Goal: Task Accomplishment & Management: Use online tool/utility

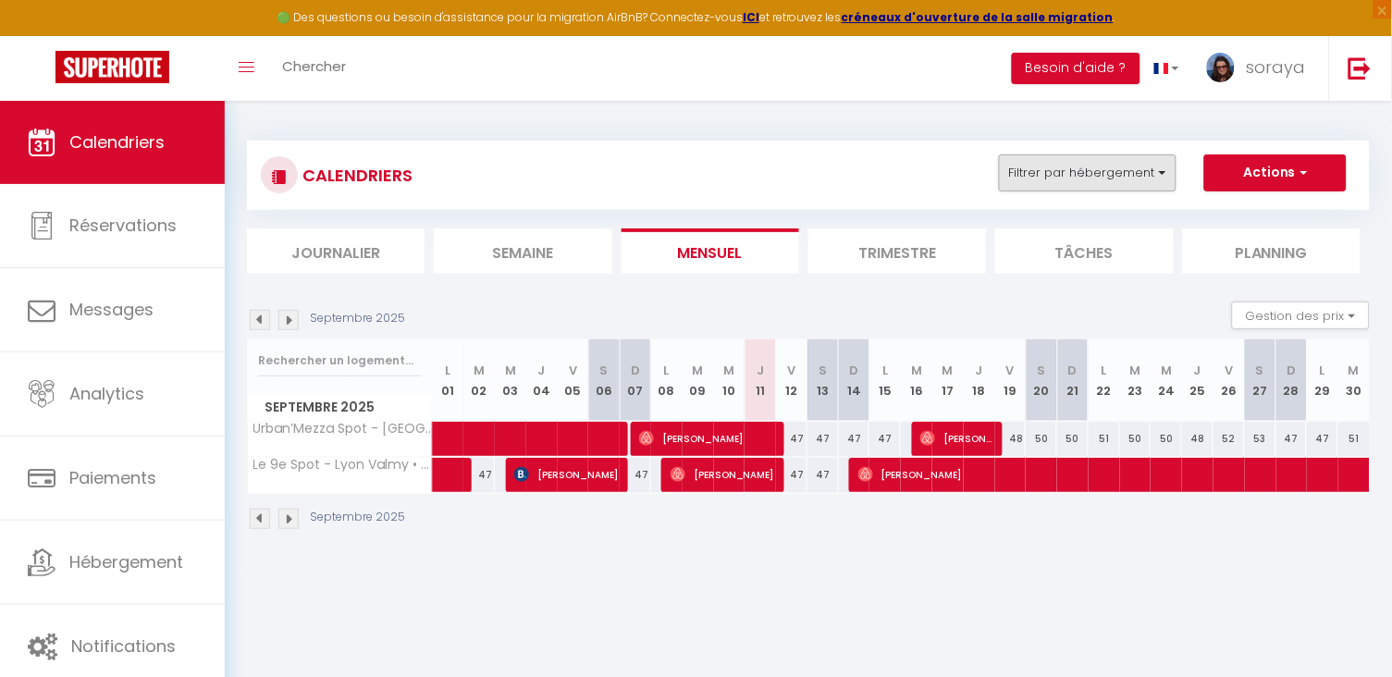
click at [1091, 179] on button "Filtrer par hébergement" at bounding box center [1088, 173] width 178 height 37
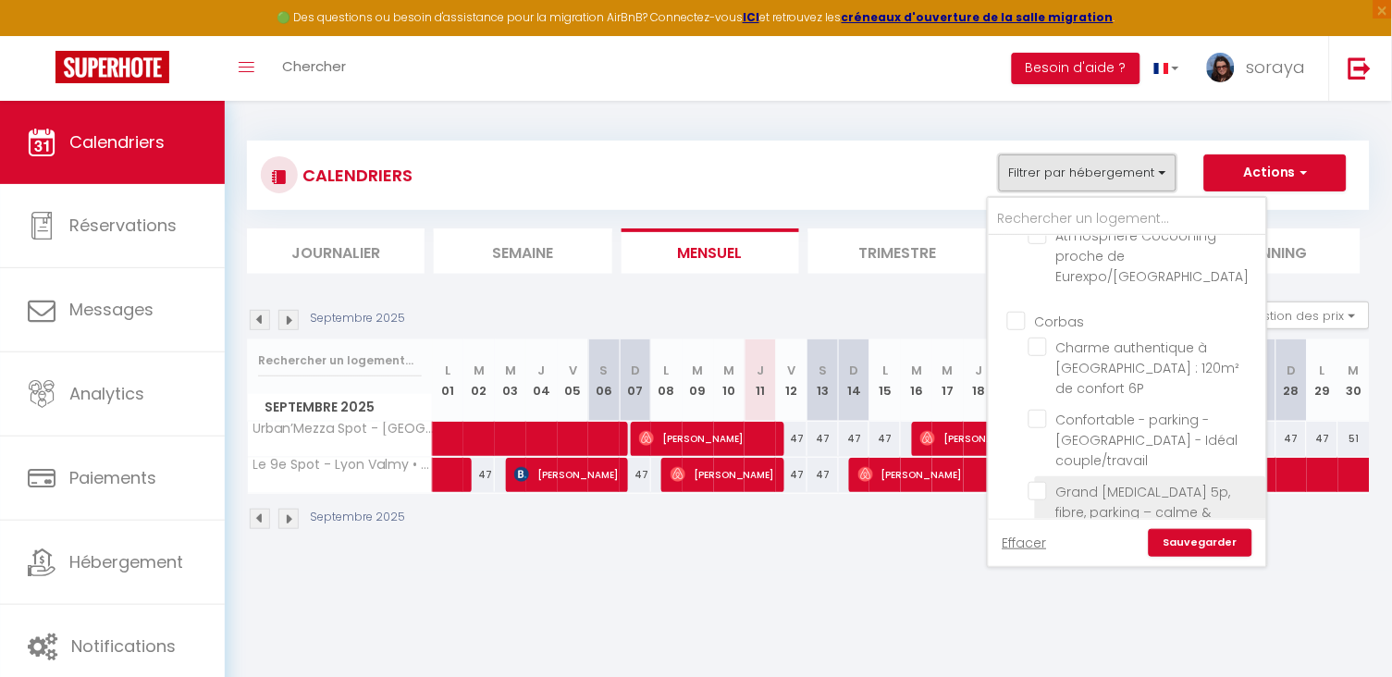
scroll to position [245, 0]
click at [1020, 320] on input "Corbas" at bounding box center [1146, 329] width 278 height 19
checkbox input "true"
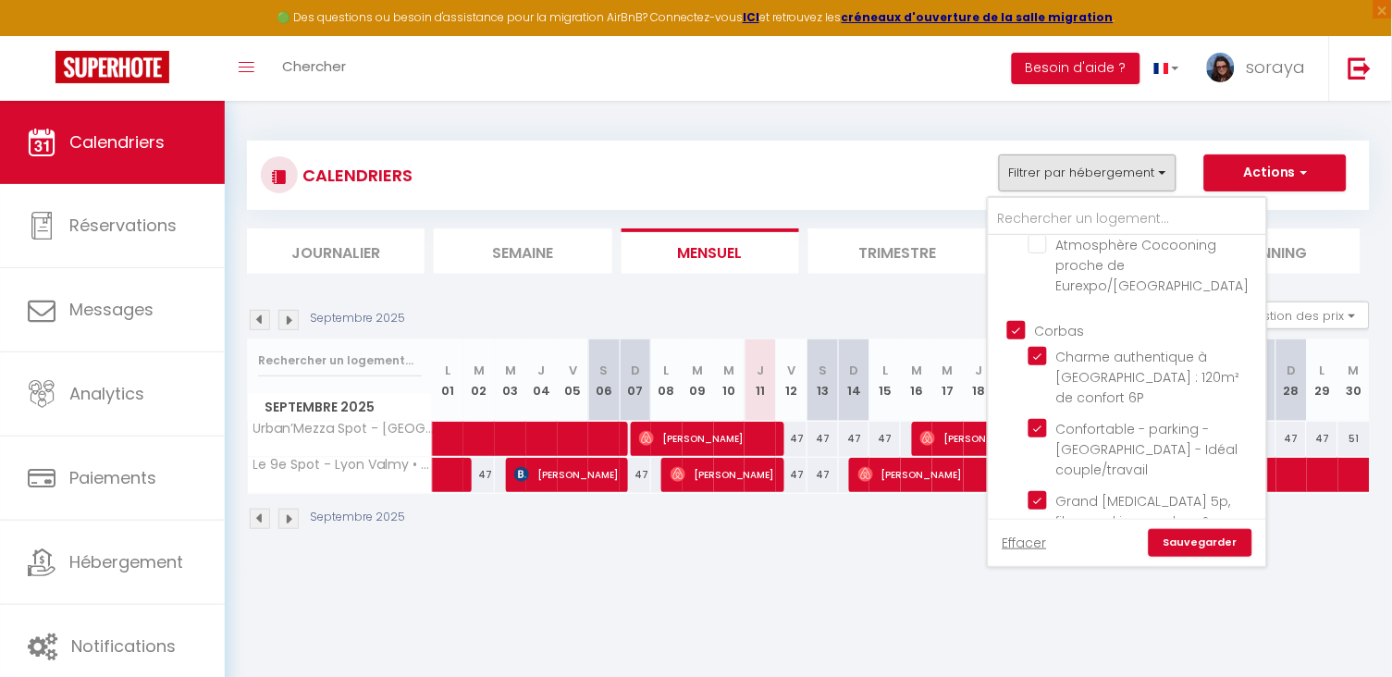
checkbox input "false"
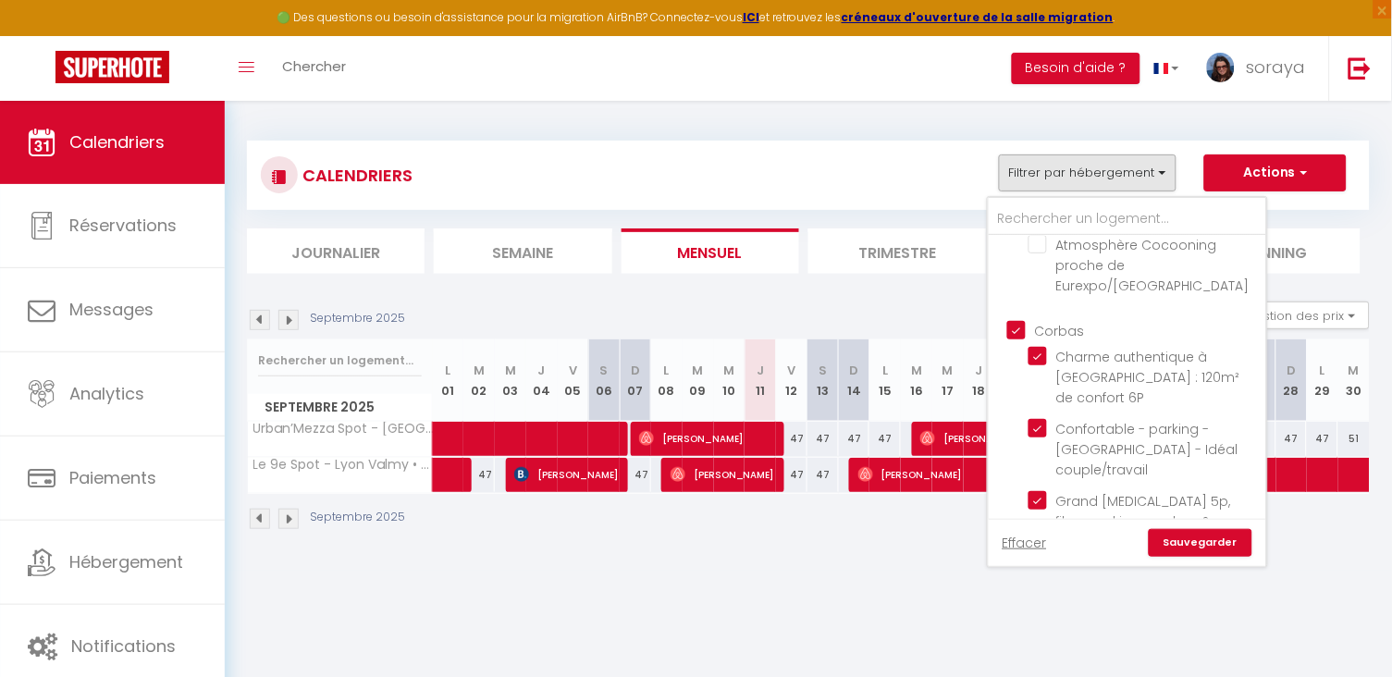
checkbox input "true"
checkbox input "false"
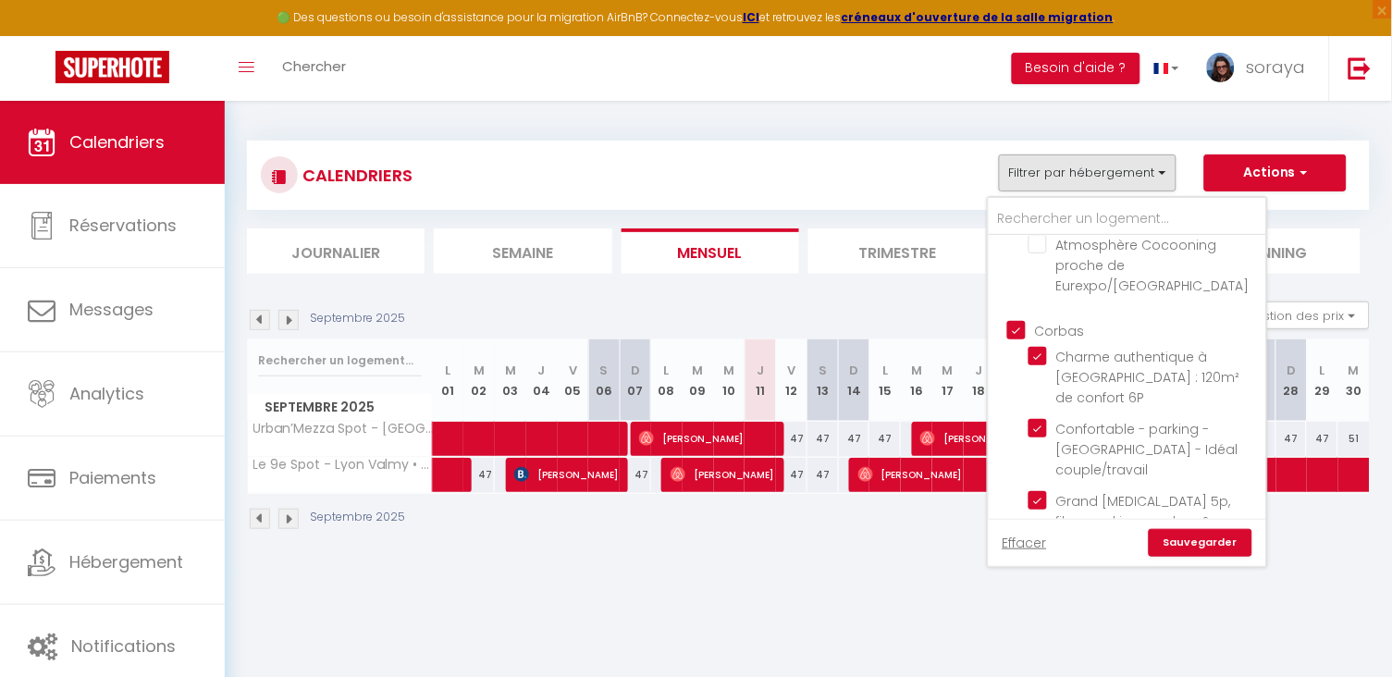
checkbox input "false"
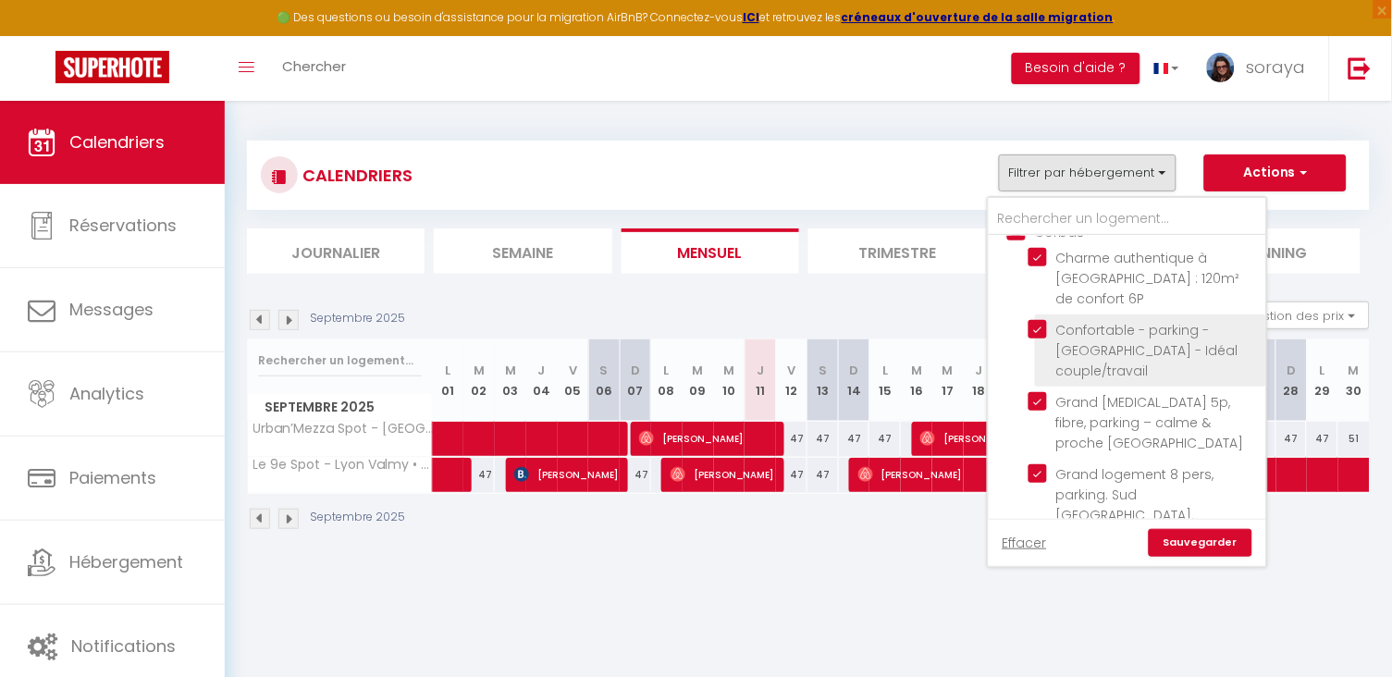
scroll to position [361, 0]
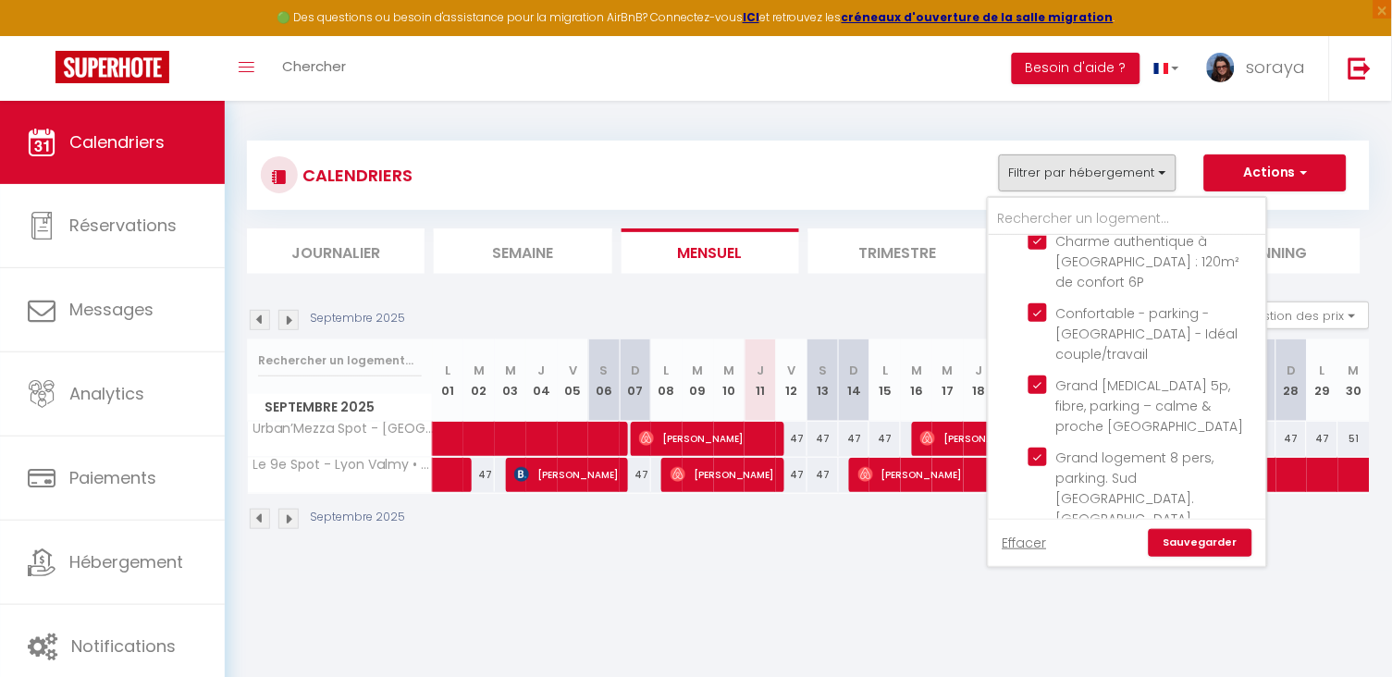
click at [1022, 553] on input "Lyon9" at bounding box center [1146, 562] width 278 height 19
checkbox input "false"
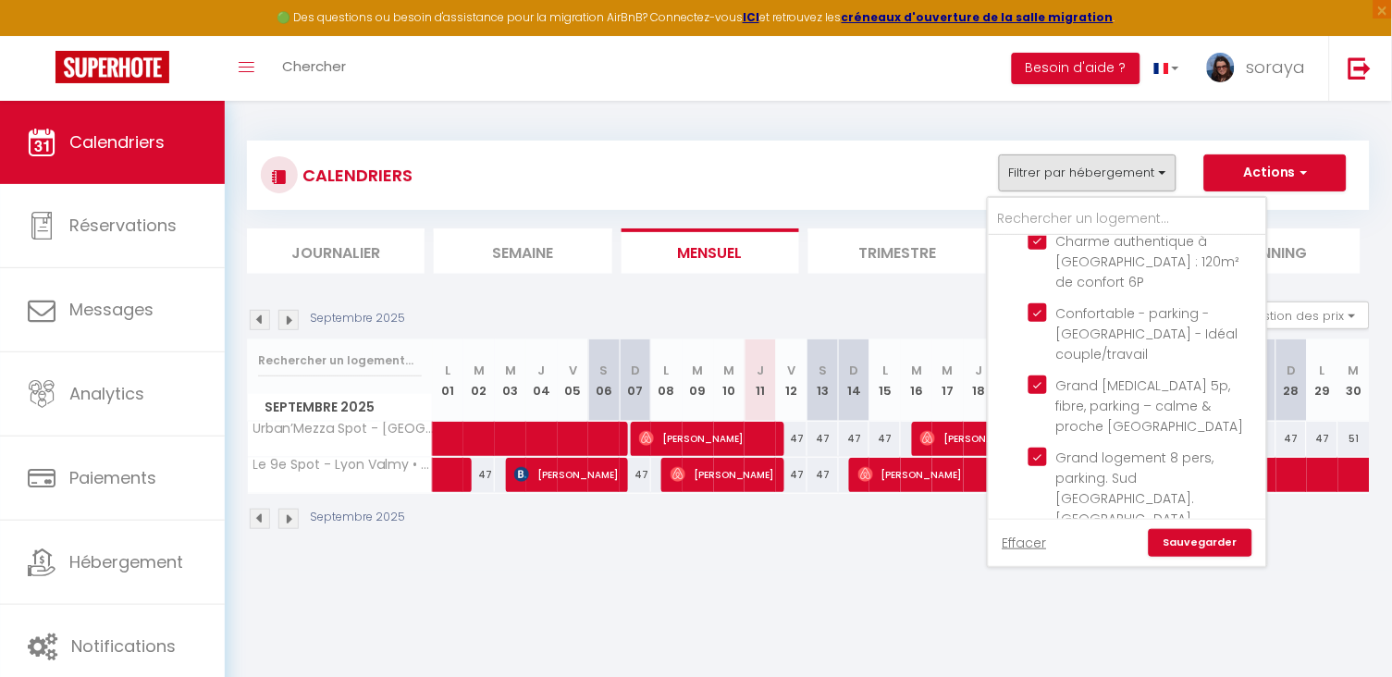
checkbox input "false"
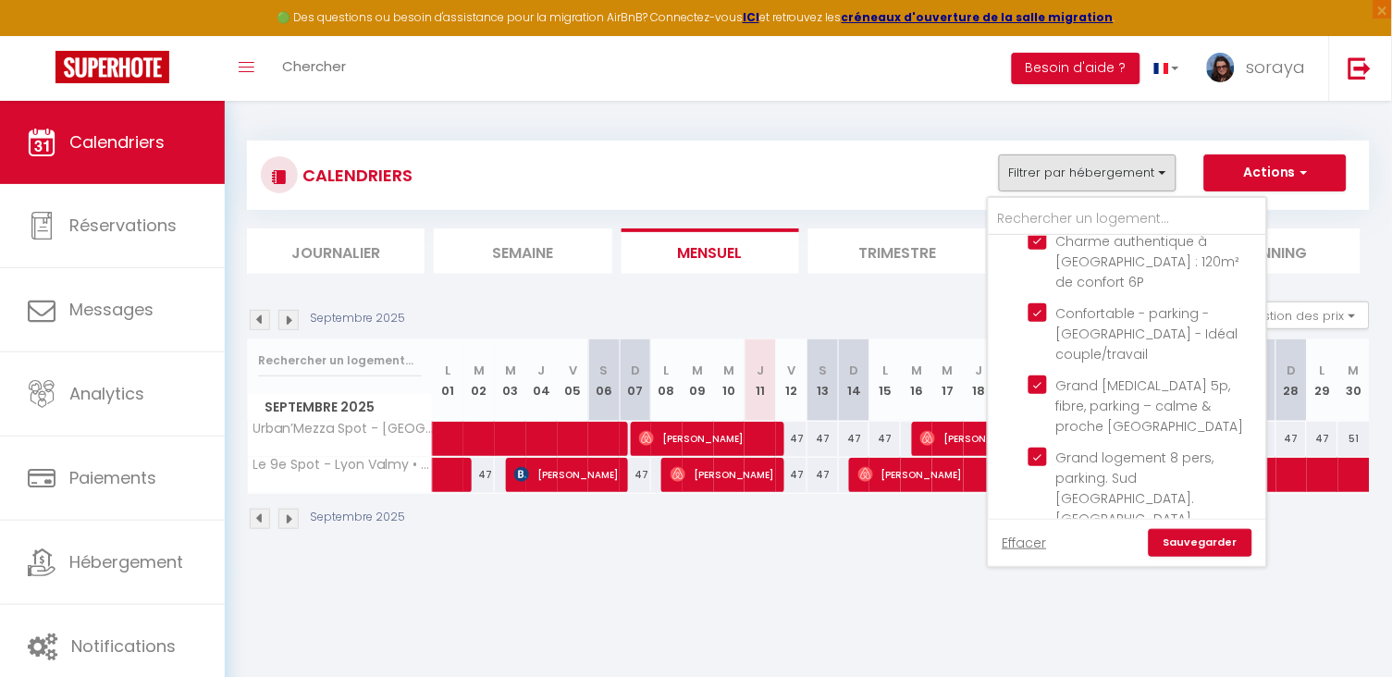
checkbox input "false"
click at [1219, 546] on link "Sauvegarder" at bounding box center [1201, 543] width 104 height 28
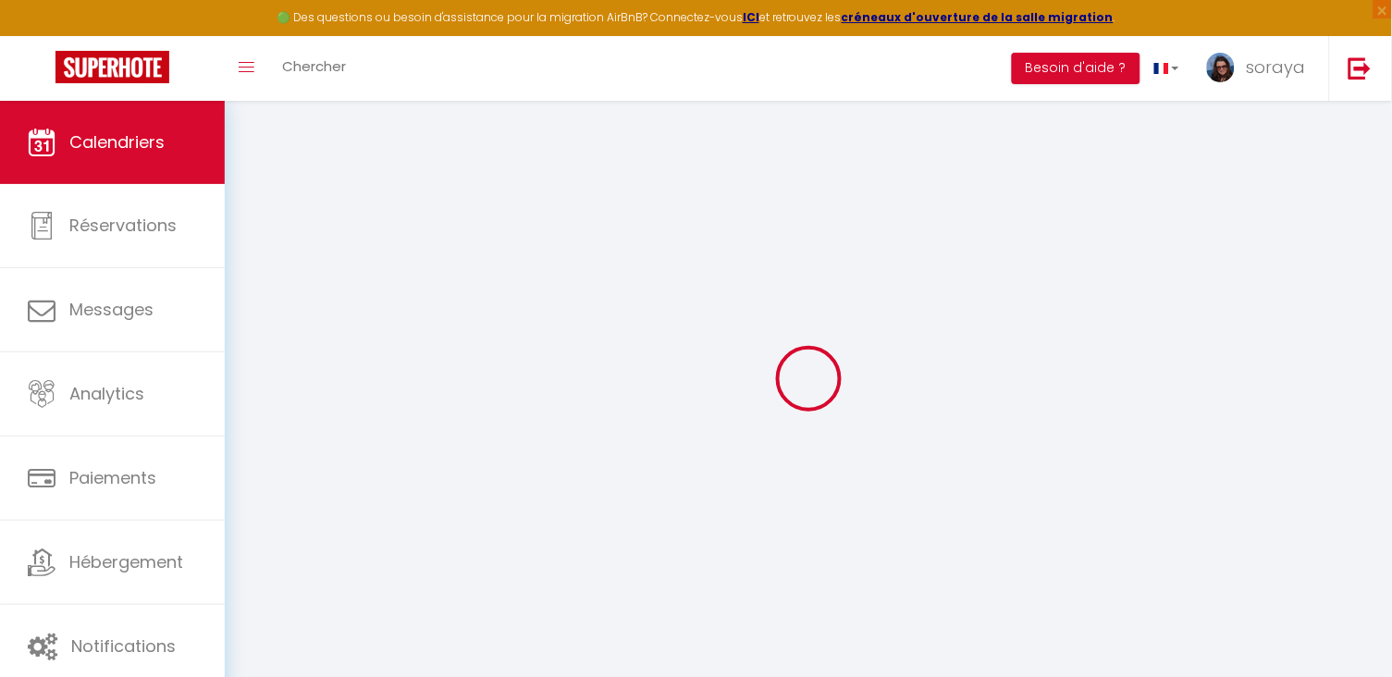
select select
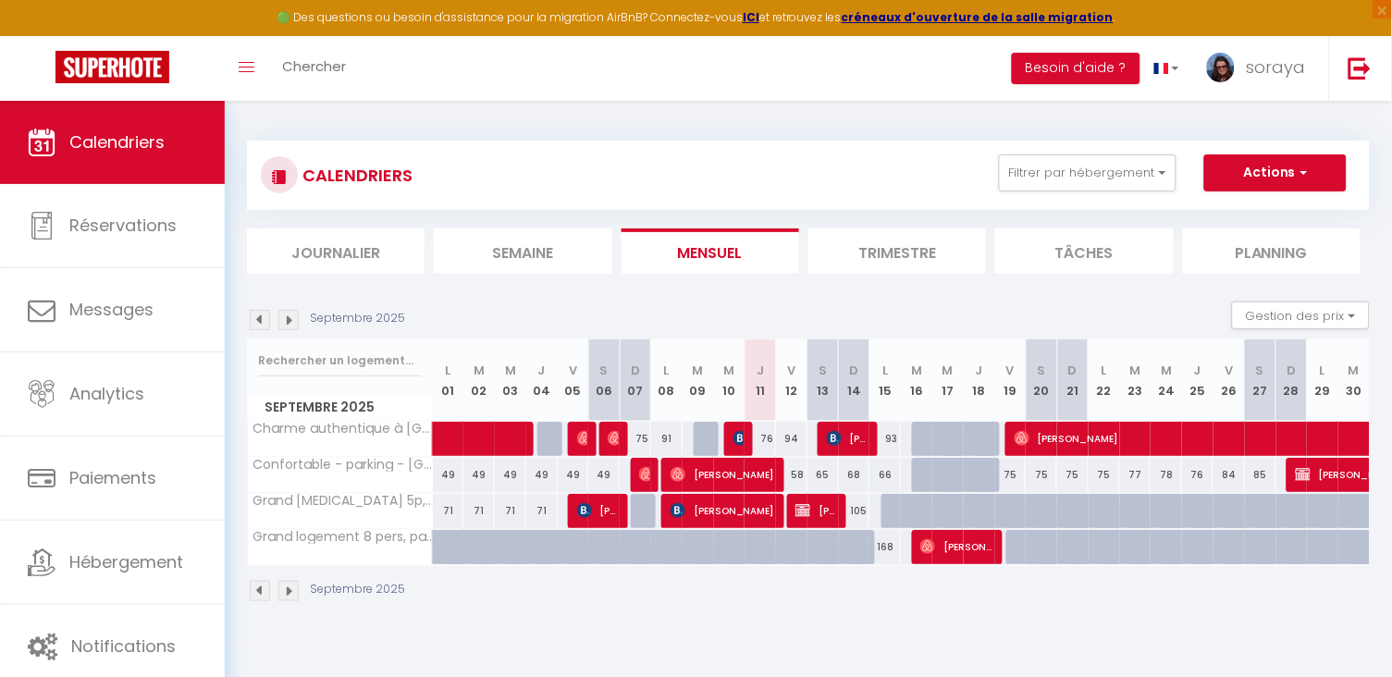
click at [741, 435] on img at bounding box center [741, 438] width 15 height 15
select select "OK"
select select "0"
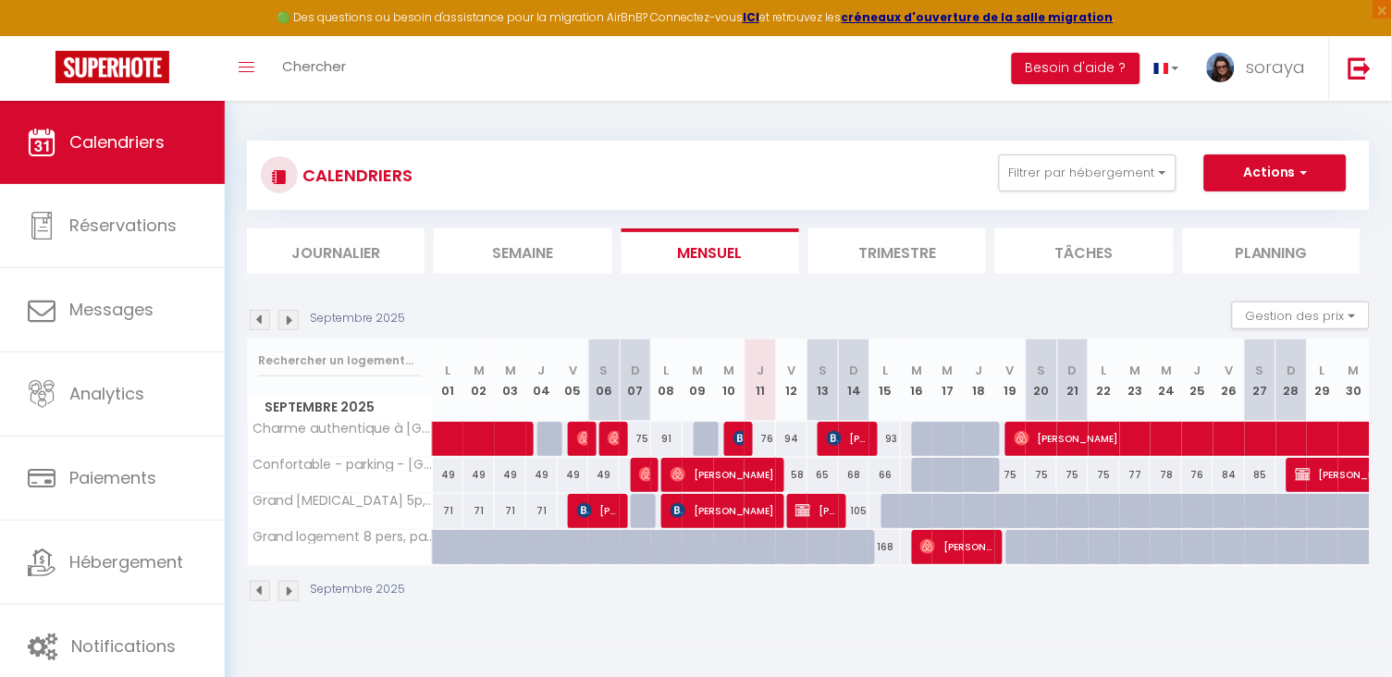
select select "1"
select select
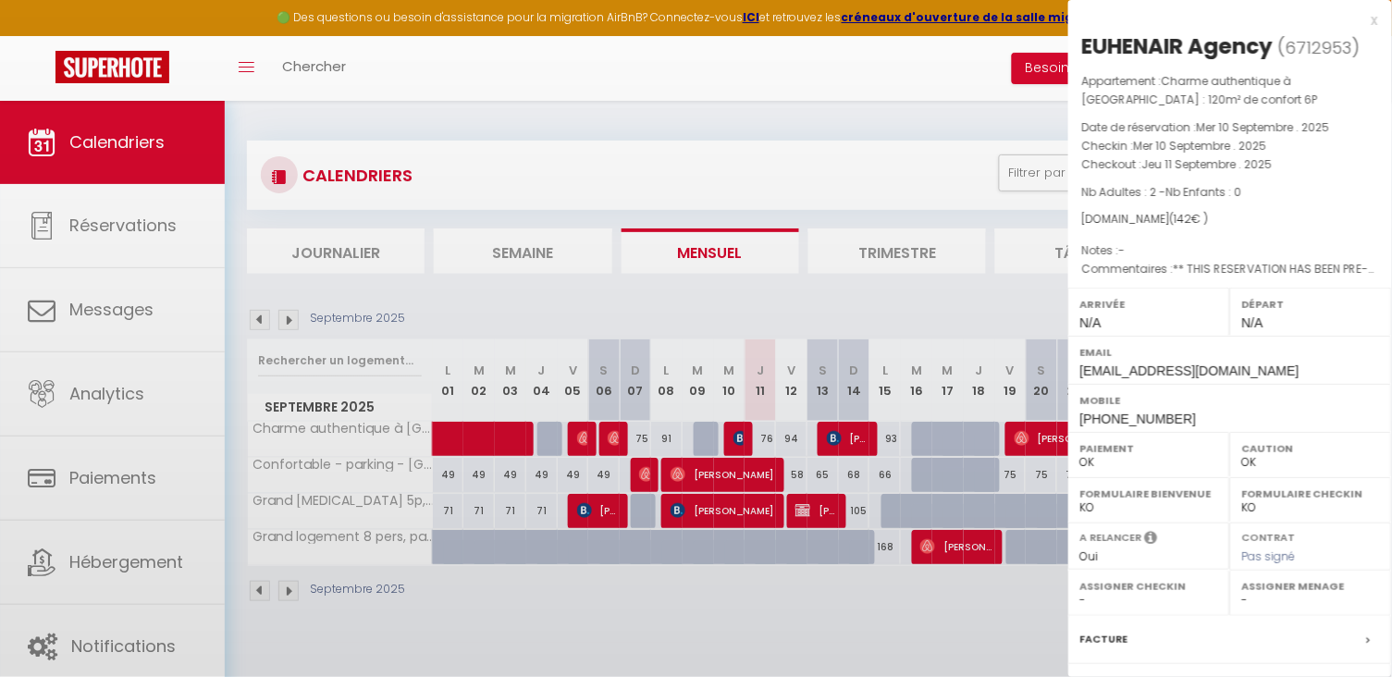
select select "52316"
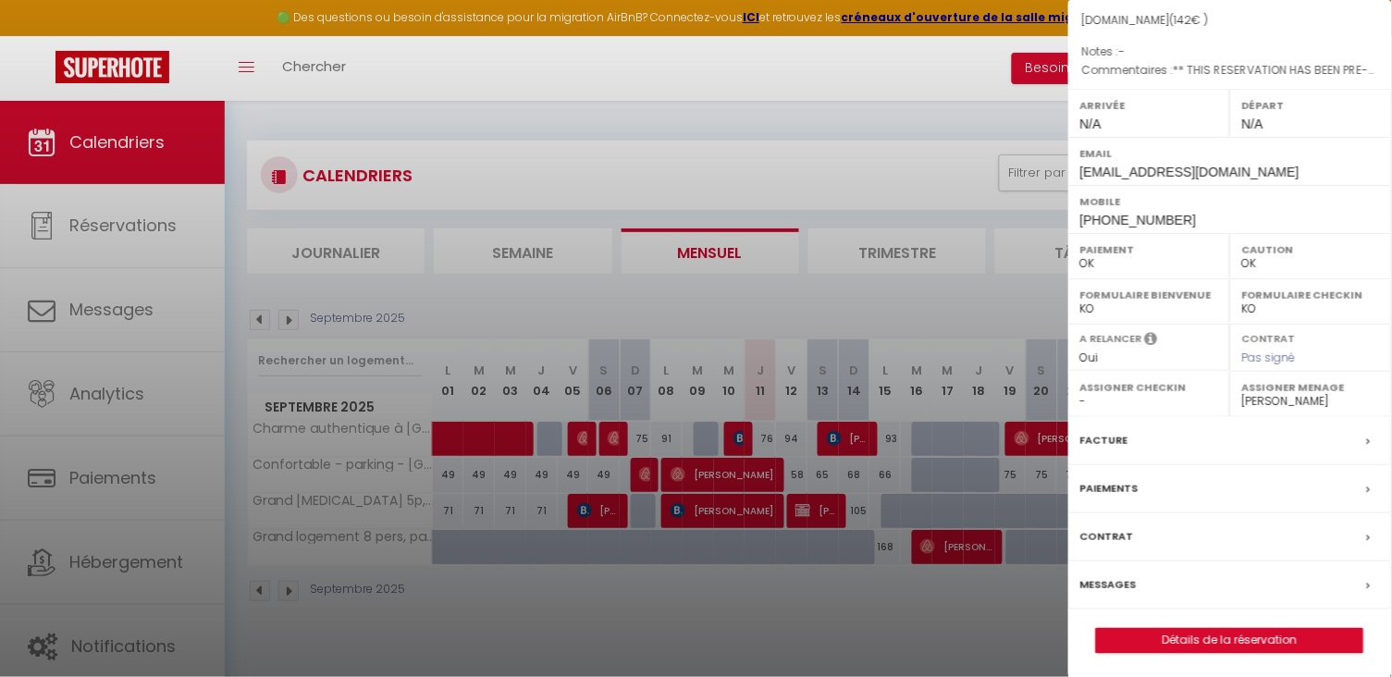
scroll to position [198, 0]
click at [990, 612] on div at bounding box center [696, 338] width 1392 height 677
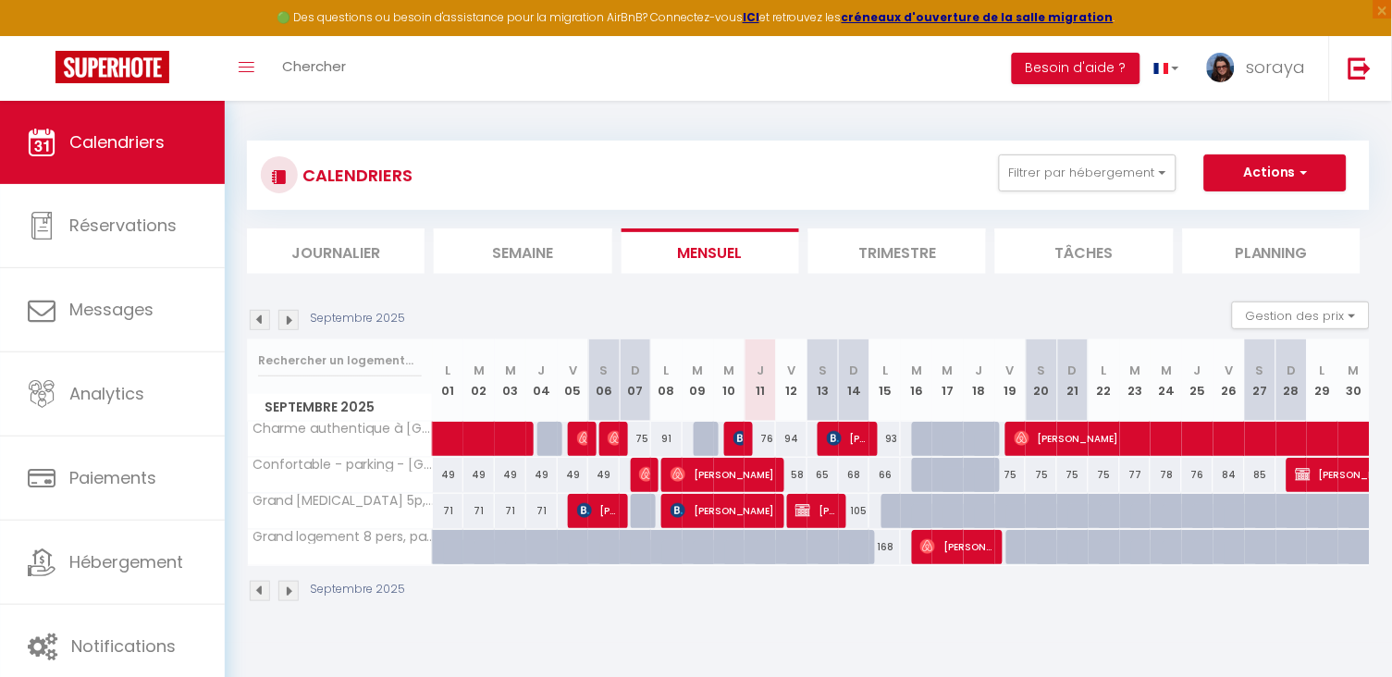
click at [859, 510] on div "105" at bounding box center [854, 511] width 31 height 34
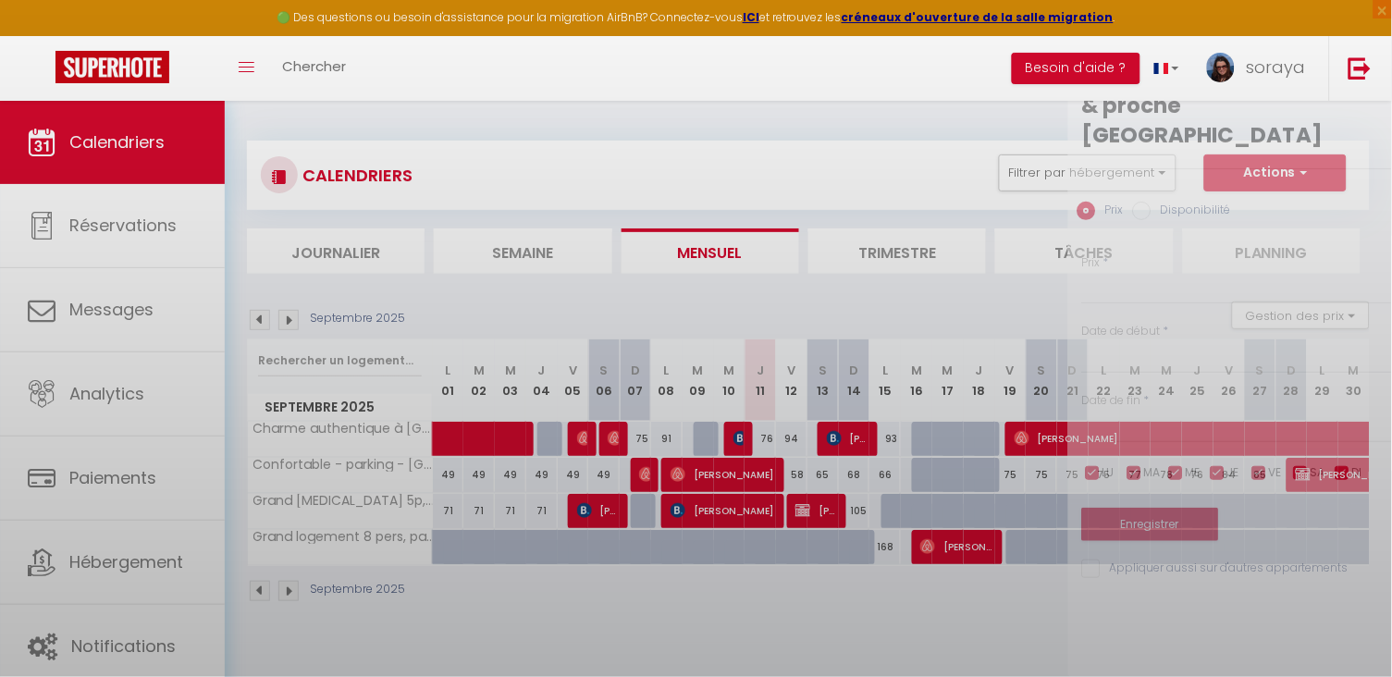
type input "105"
type input "Dim 14 Septembre 2025"
type input "Lun 15 Septembre 2025"
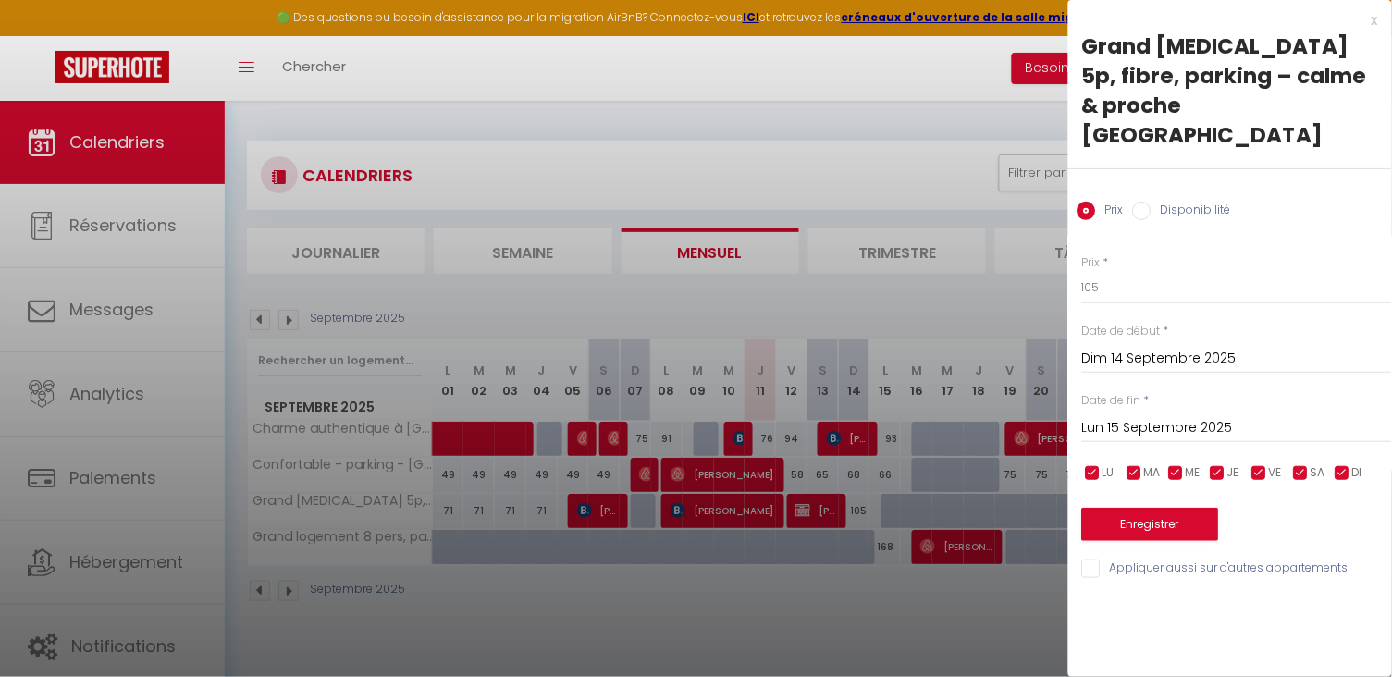
click at [1151, 202] on input "Disponibilité" at bounding box center [1142, 211] width 19 height 19
radio input "true"
radio input "false"
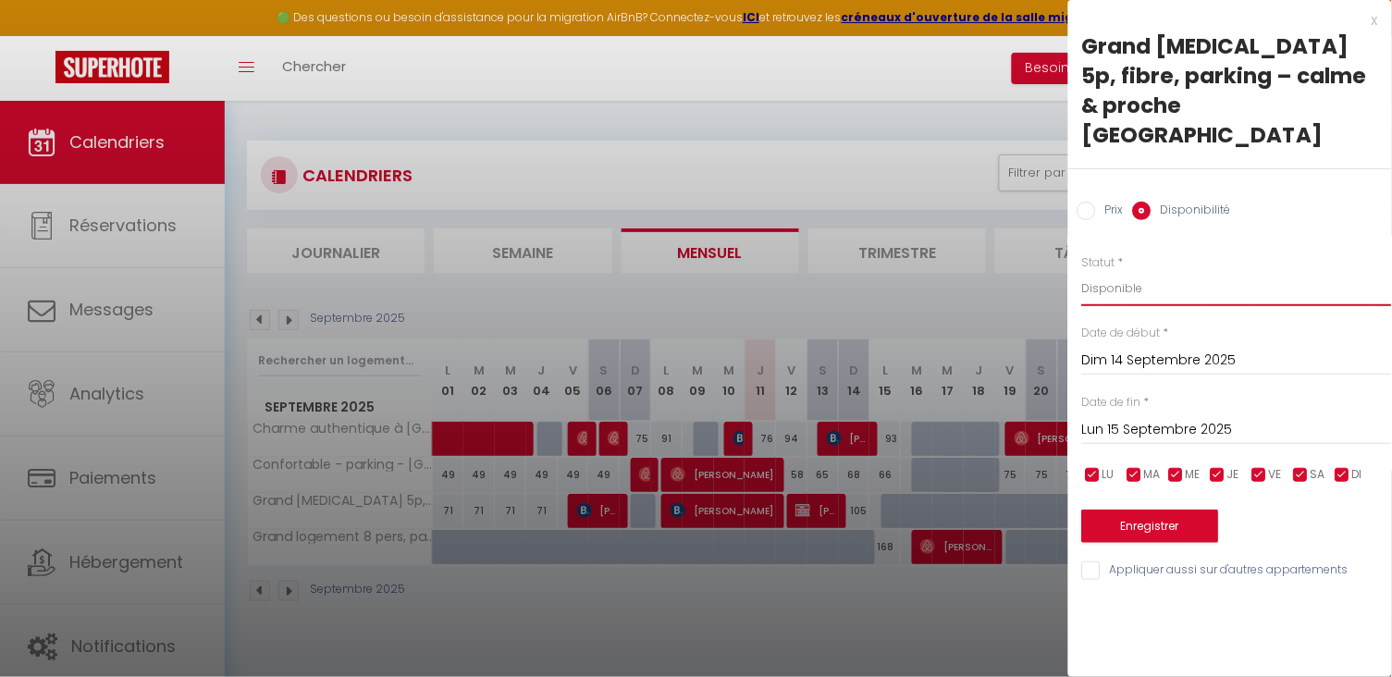
select select "0"
click at [1109, 510] on button "Enregistrer" at bounding box center [1150, 526] width 137 height 33
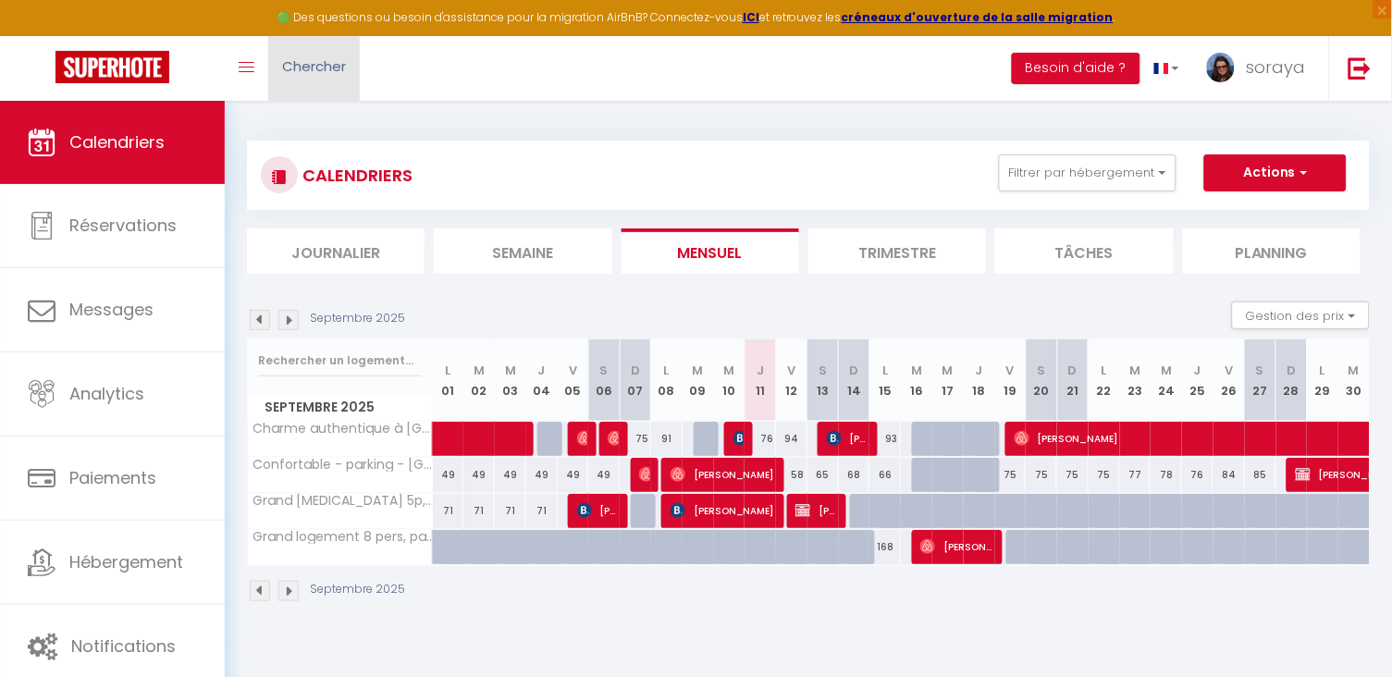
click at [306, 38] on link "Chercher" at bounding box center [314, 68] width 92 height 65
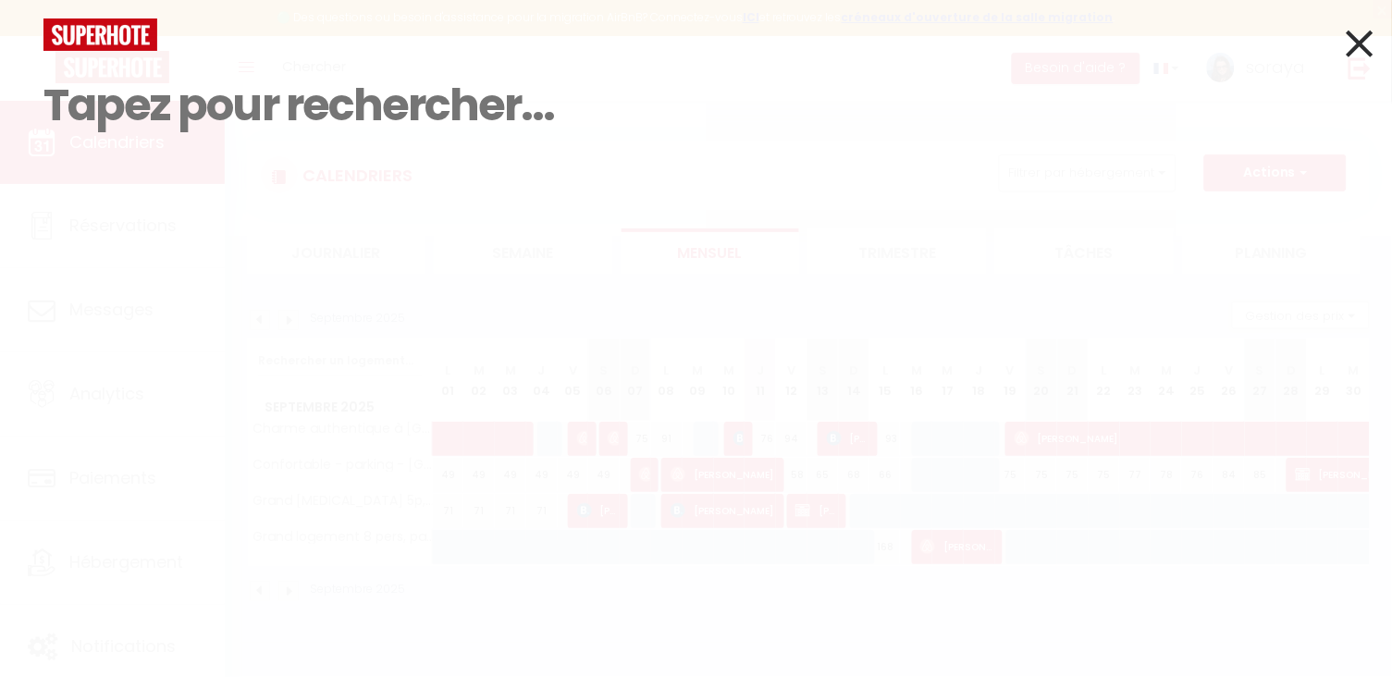
click at [213, 51] on input at bounding box center [695, 105] width 1305 height 109
click at [1362, 50] on icon at bounding box center [1360, 43] width 27 height 46
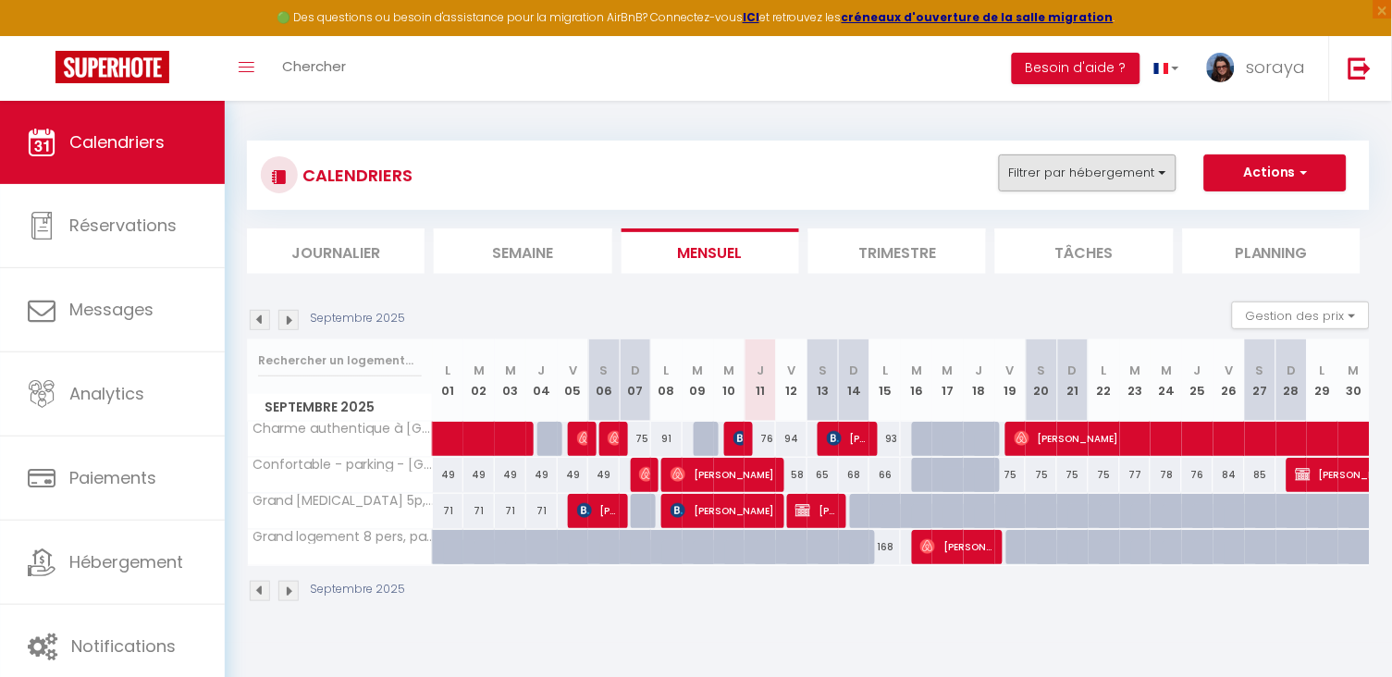
click at [1155, 173] on button "Filtrer par hébergement" at bounding box center [1088, 173] width 178 height 37
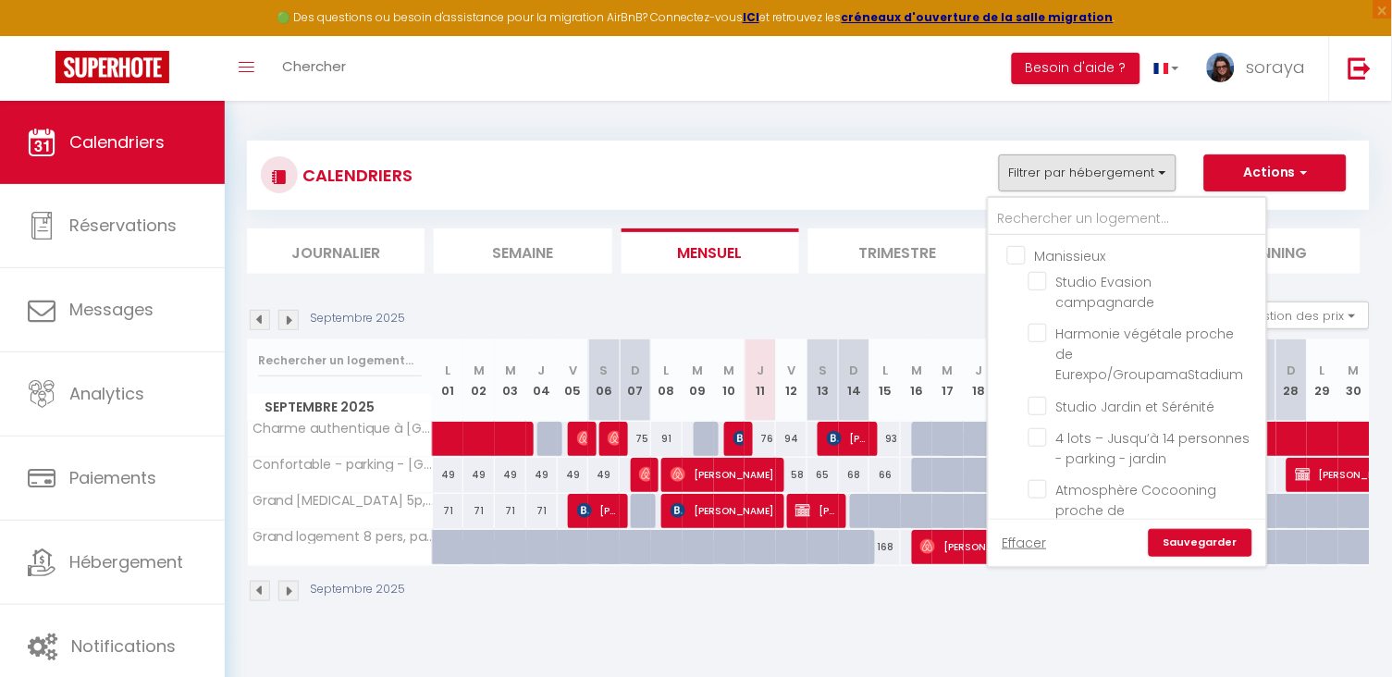
click at [884, 183] on div "CALENDRIERS Filtrer par hébergement Manissieux Studio Evasion campagnarde Harmo…" at bounding box center [808, 176] width 1095 height 42
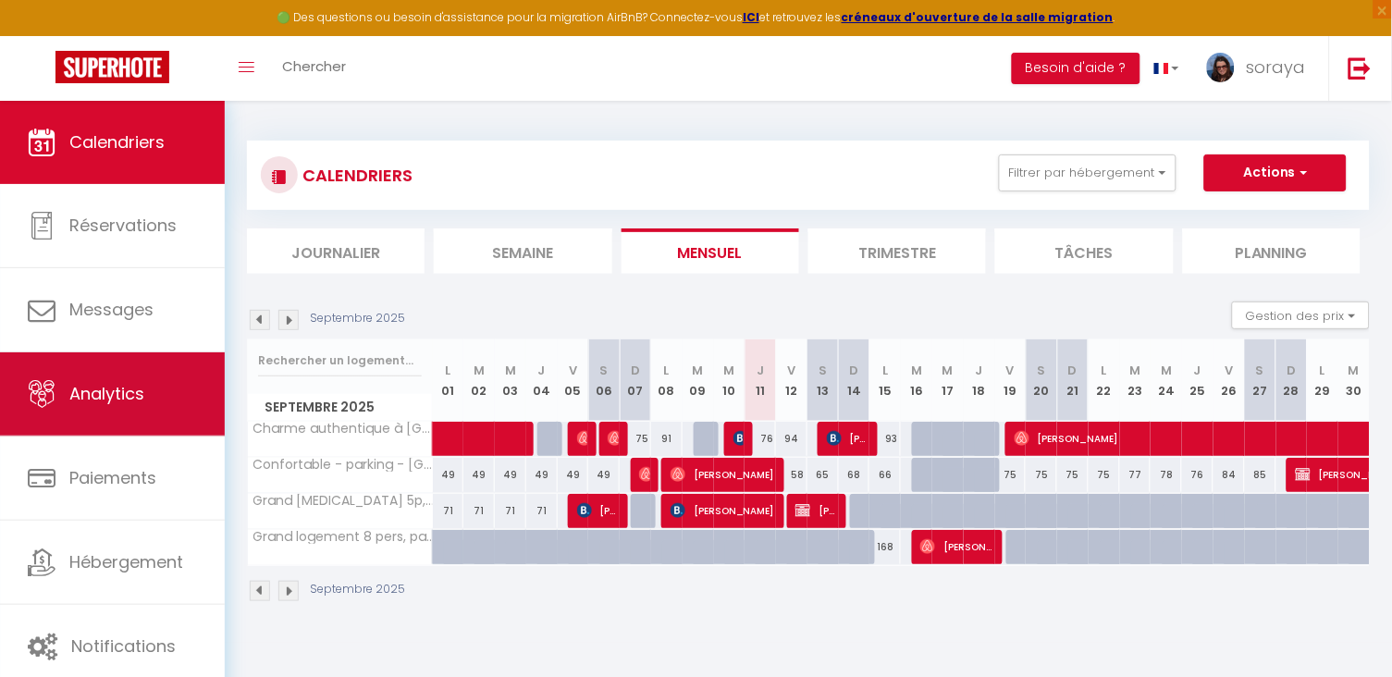
click at [109, 425] on link "Analytics" at bounding box center [112, 393] width 225 height 83
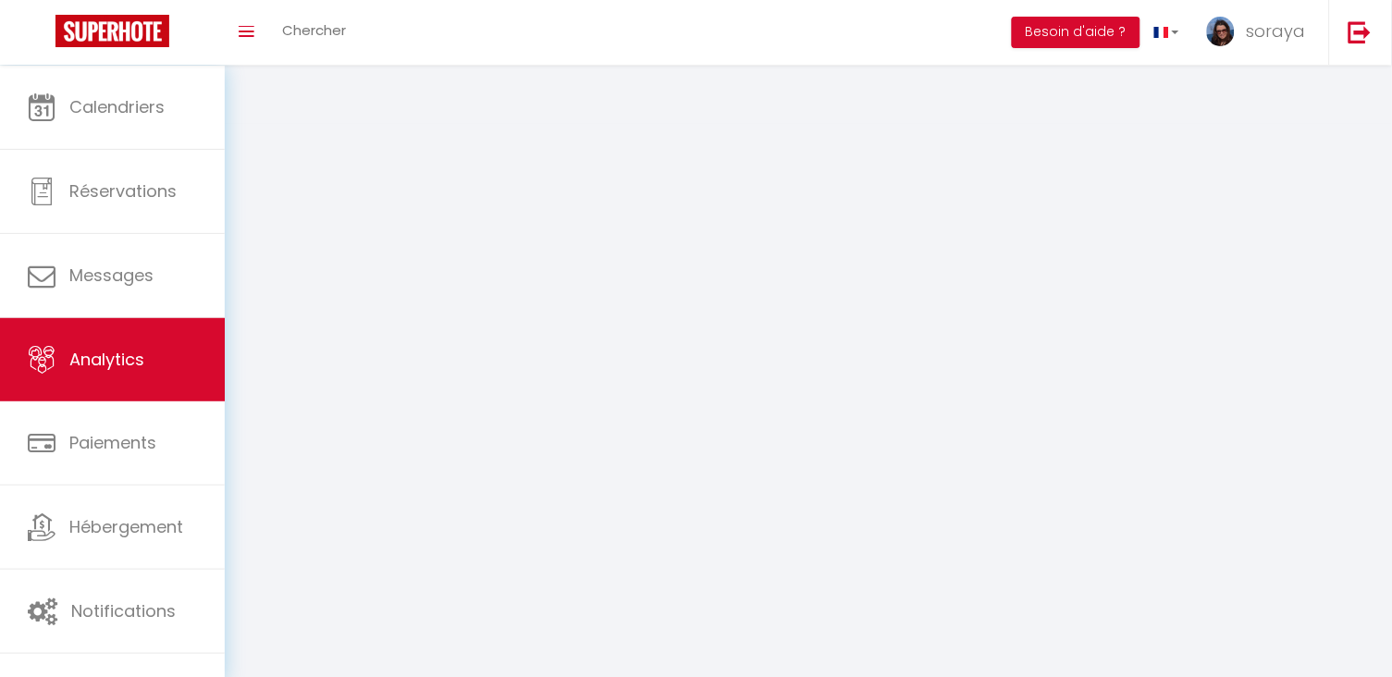
select select "2025"
select select "9"
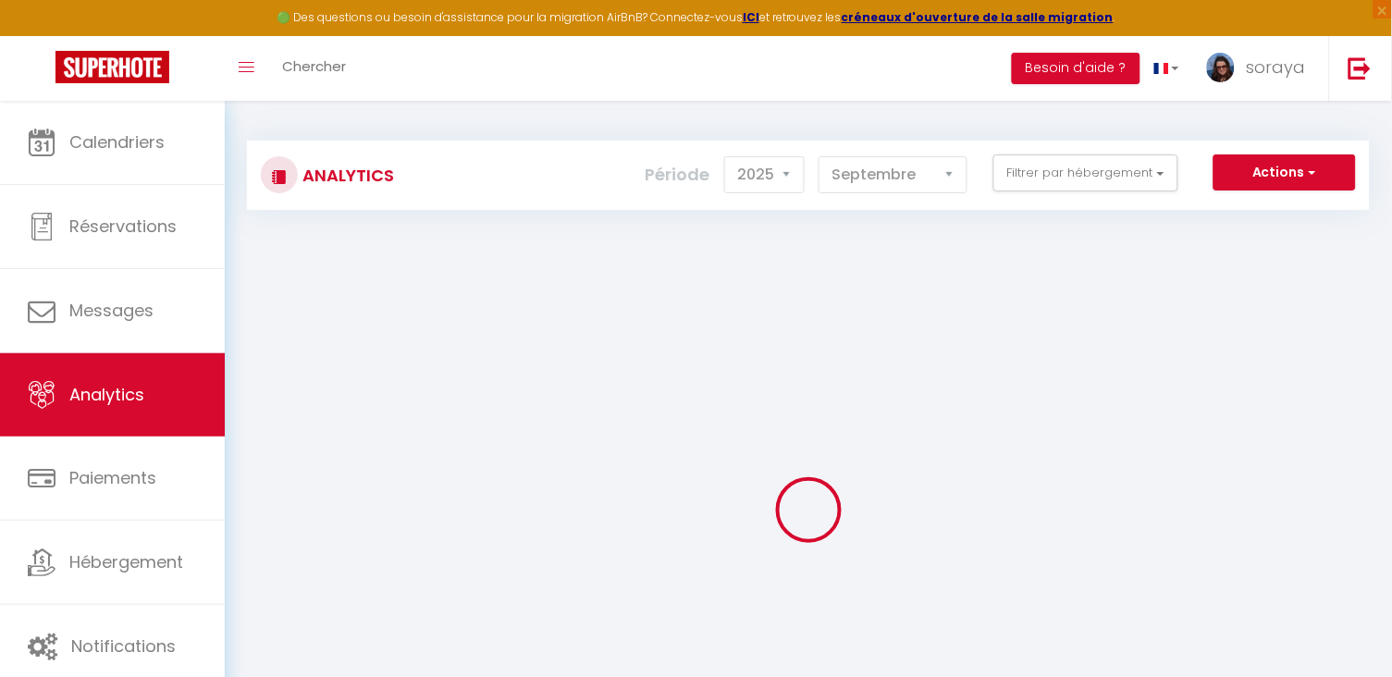
click at [1329, 174] on button "Actions" at bounding box center [1285, 173] width 142 height 37
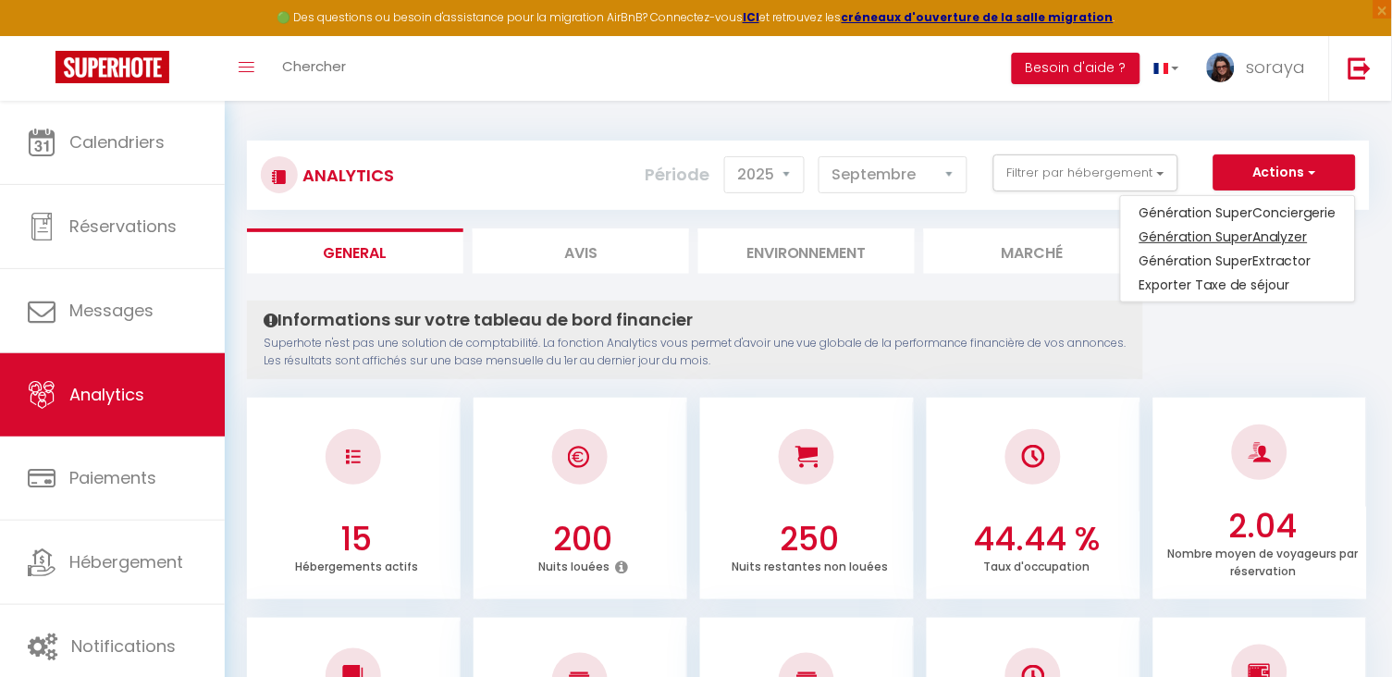
click at [1290, 242] on link "Génération SuperAnalyzer" at bounding box center [1238, 237] width 234 height 24
type input "[EMAIL_ADDRESS][DOMAIN_NAME]"
select select
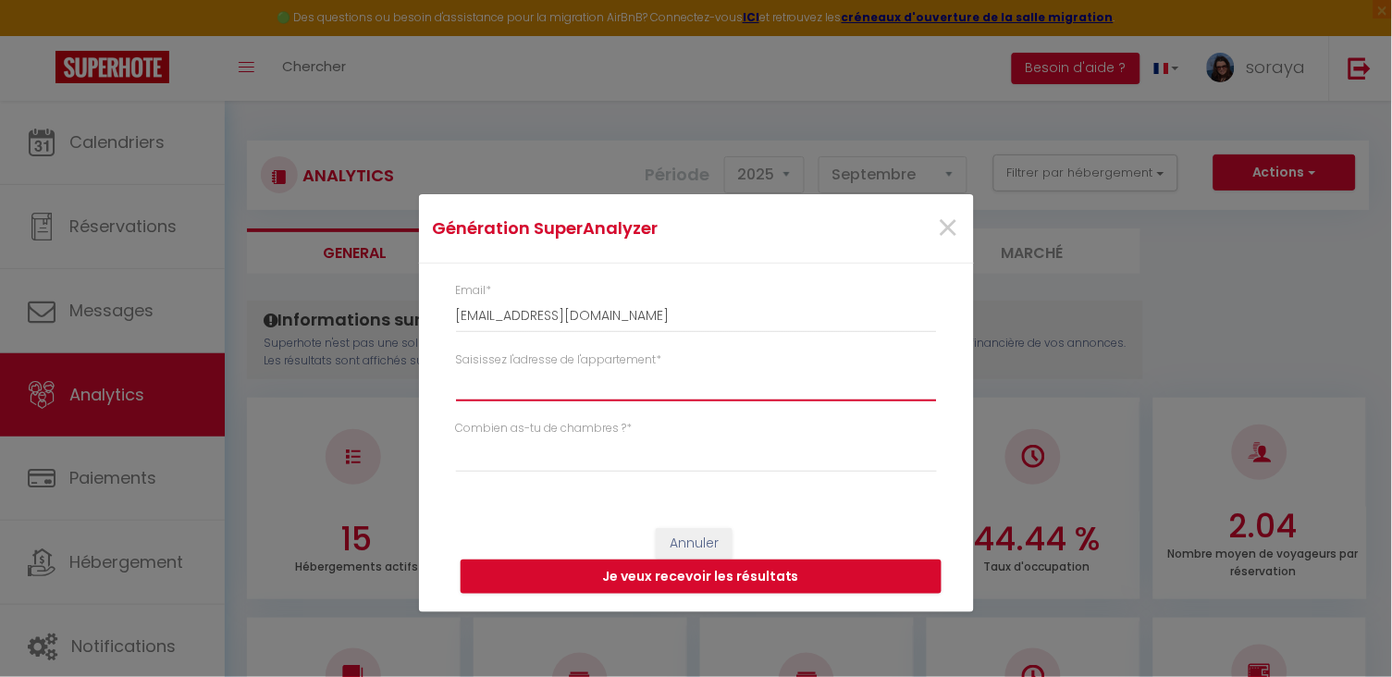
paste input "[GEOGRAPHIC_DATA]"
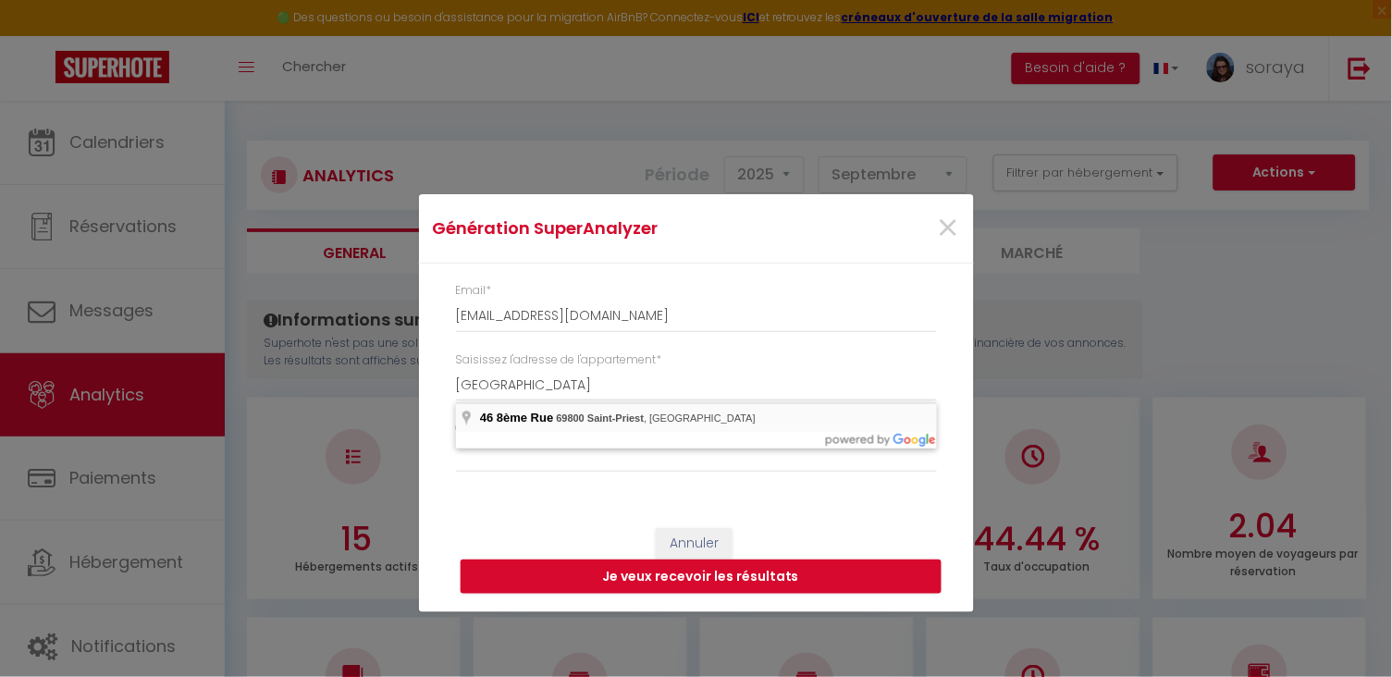
type input "[GEOGRAPHIC_DATA], [GEOGRAPHIC_DATA]"
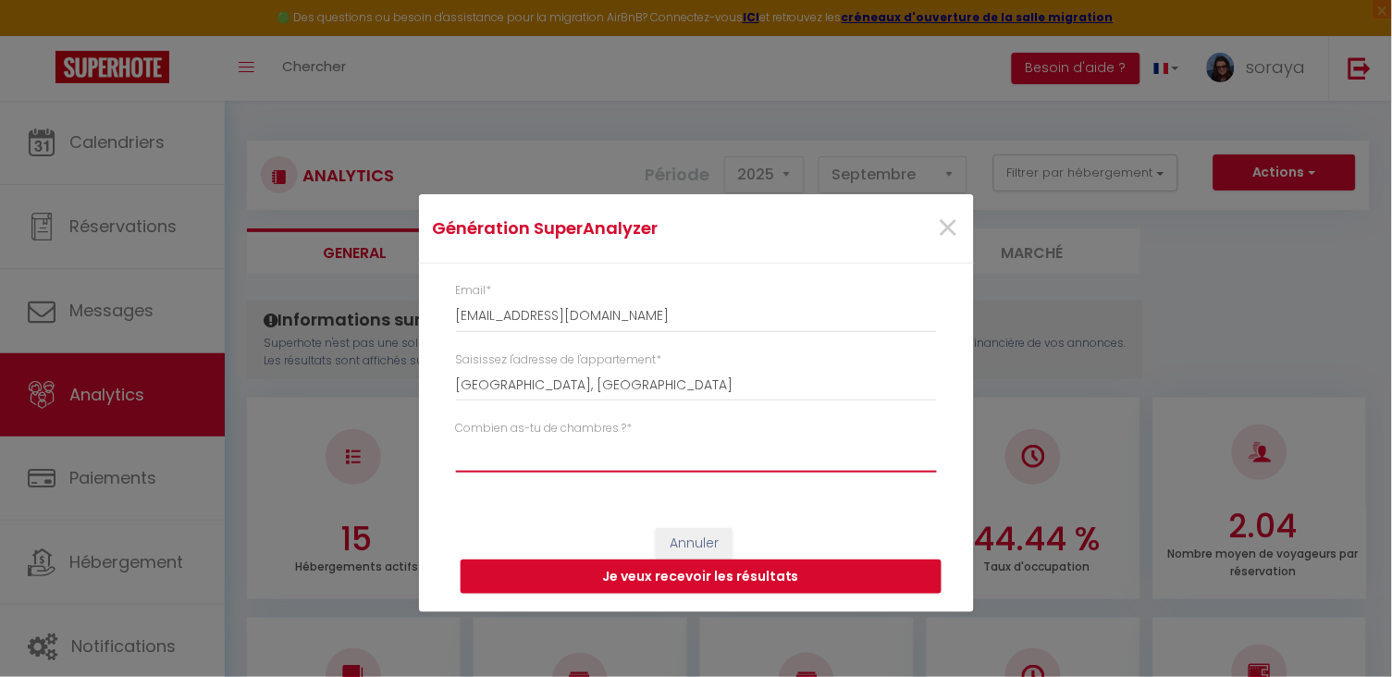
select select "t2"
click at [689, 585] on button "Je veux recevoir les résultats" at bounding box center [701, 577] width 481 height 35
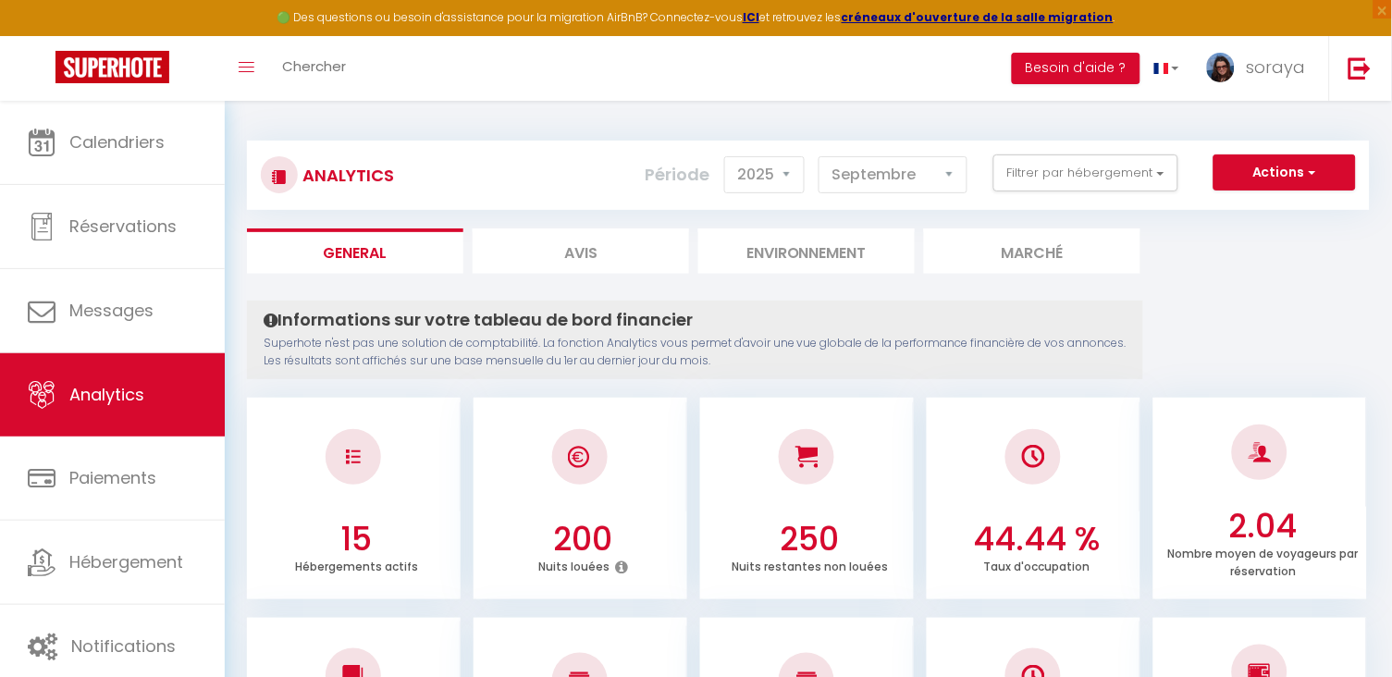
click at [1260, 176] on button "Actions" at bounding box center [1285, 173] width 142 height 37
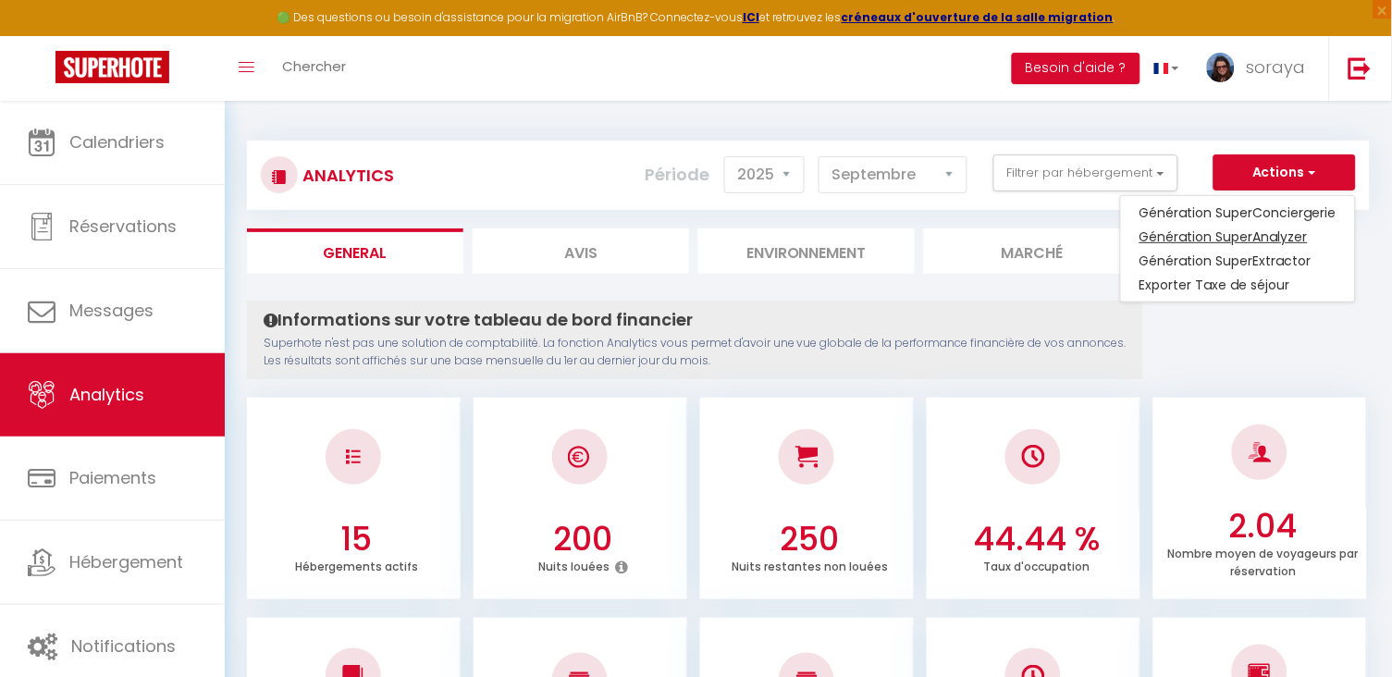
click at [1219, 230] on link "Génération SuperAnalyzer" at bounding box center [1238, 237] width 234 height 24
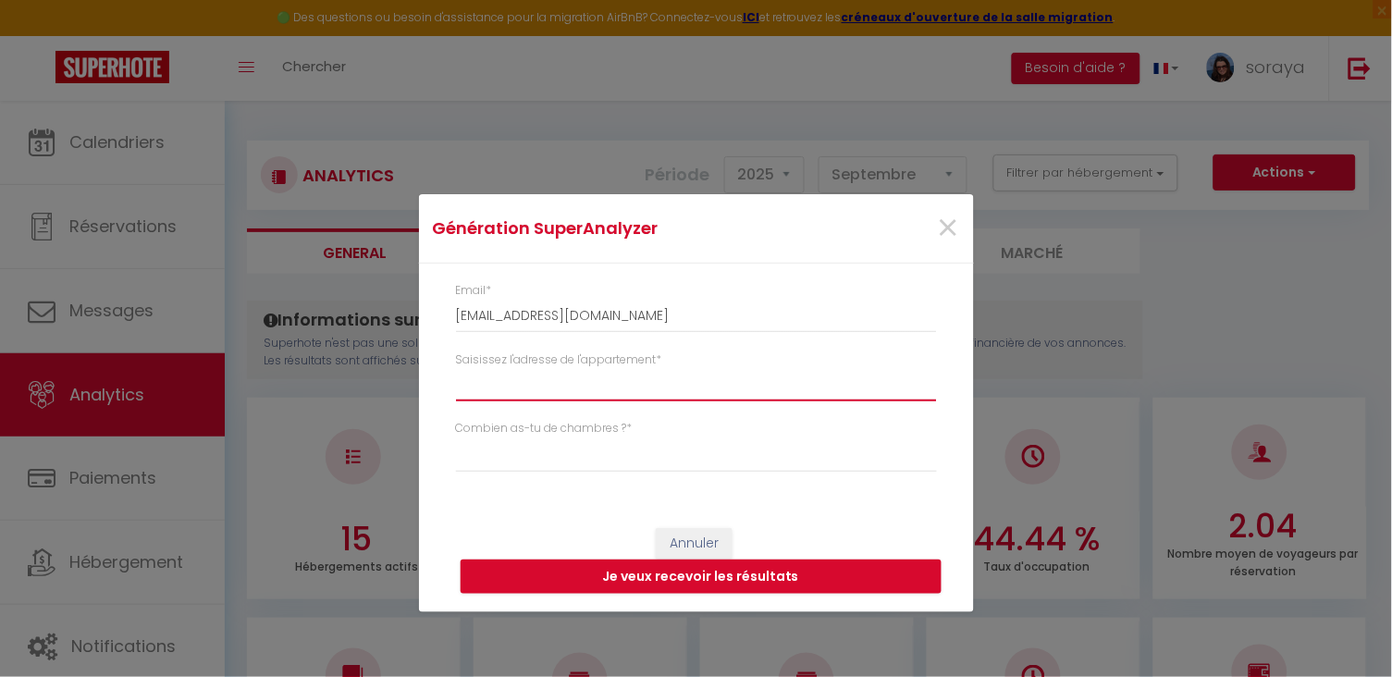
click at [686, 386] on input "Saisissez l'adresse de l'appartement *" at bounding box center [696, 384] width 481 height 33
paste input "5 Allée [PERSON_NAME]"
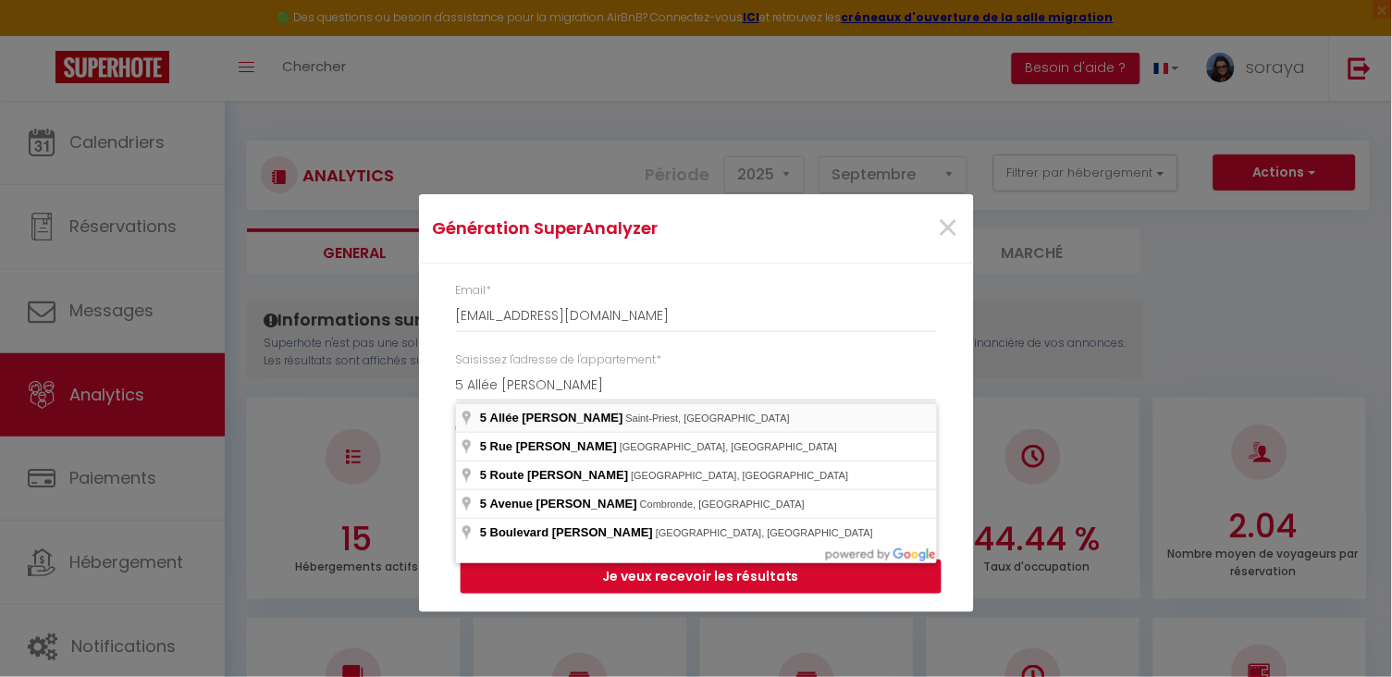
type input "[STREET_ADDRESS][PERSON_NAME]"
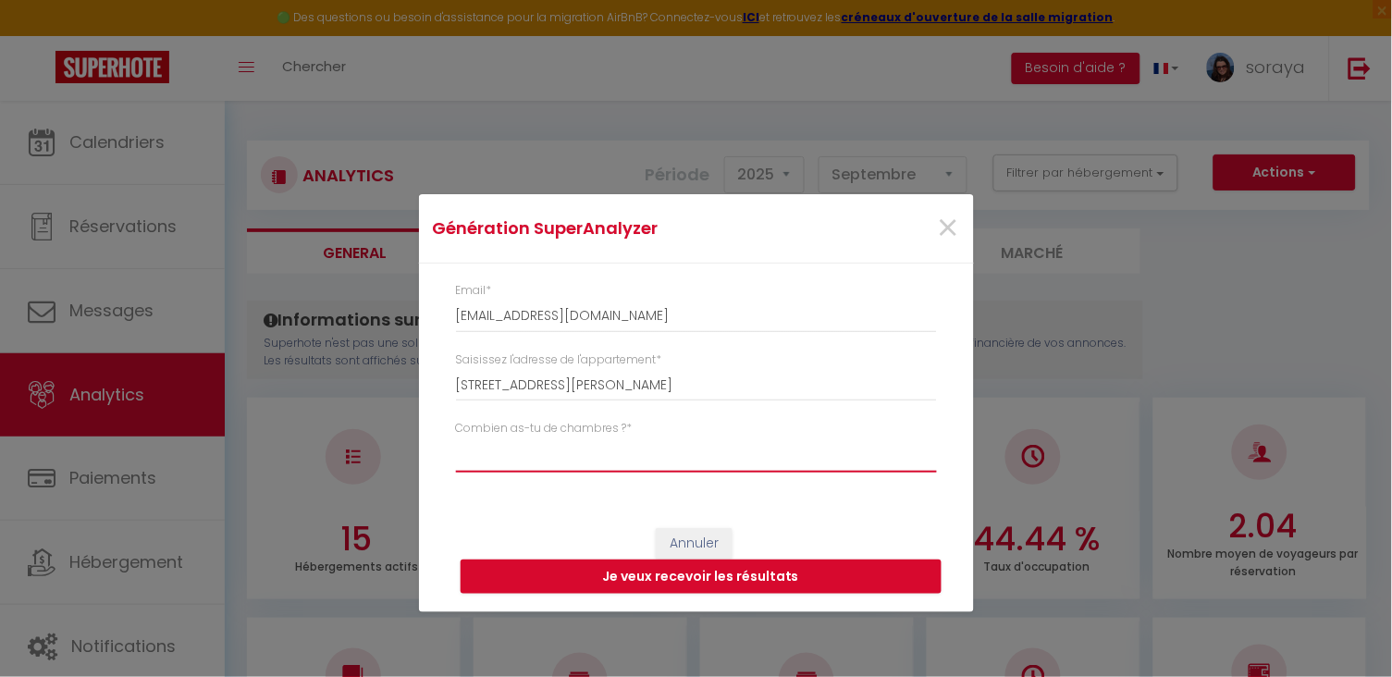
select select "t2"
click at [649, 580] on button "Je veux recevoir les résultats" at bounding box center [701, 577] width 481 height 35
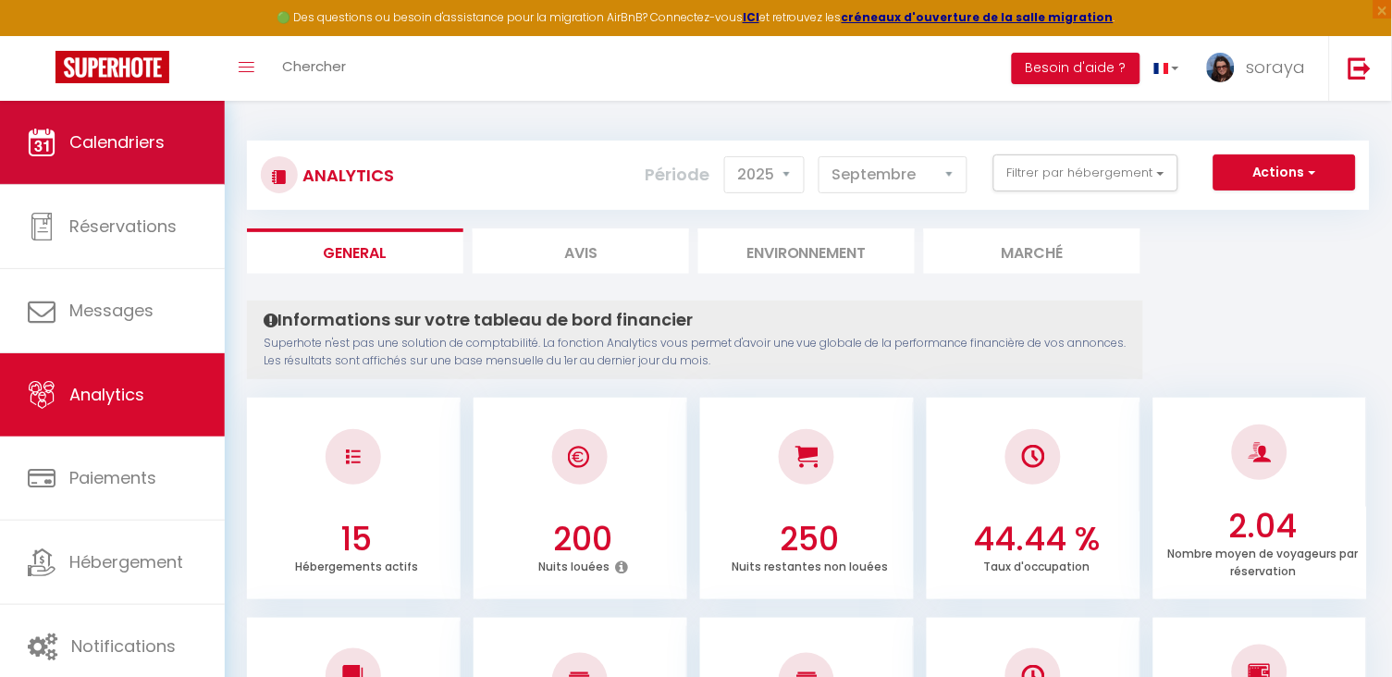
click at [93, 129] on link "Calendriers" at bounding box center [112, 142] width 225 height 83
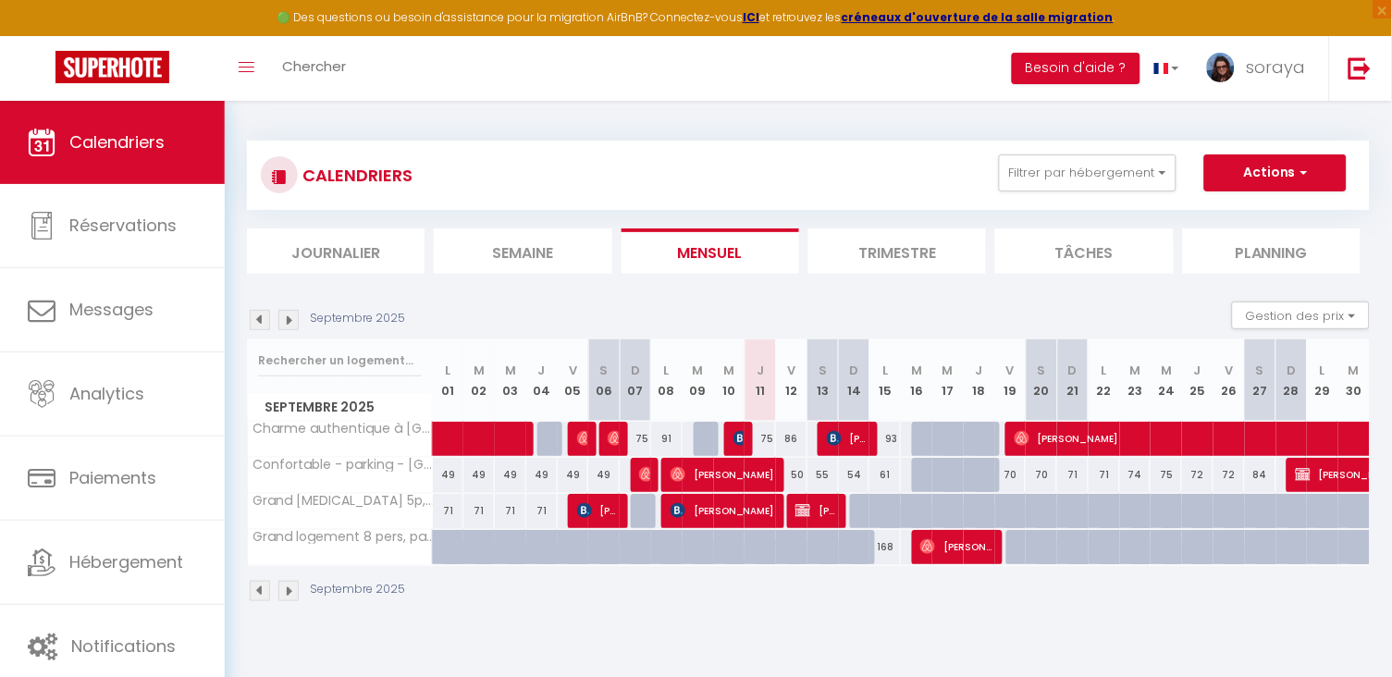
click at [941, 651] on body "🟢 Des questions ou besoin d'assistance pour la migration AirBnB? Connectez-vous…" at bounding box center [696, 439] width 1392 height 677
click at [920, 624] on div "CALENDRIERS Filtrer par hébergement Manissieux Studio Evasion campagnarde Harmo…" at bounding box center [809, 372] width 1168 height 542
click at [847, 436] on span "[PERSON_NAME]" at bounding box center [848, 438] width 42 height 35
select select "OK"
select select "KO"
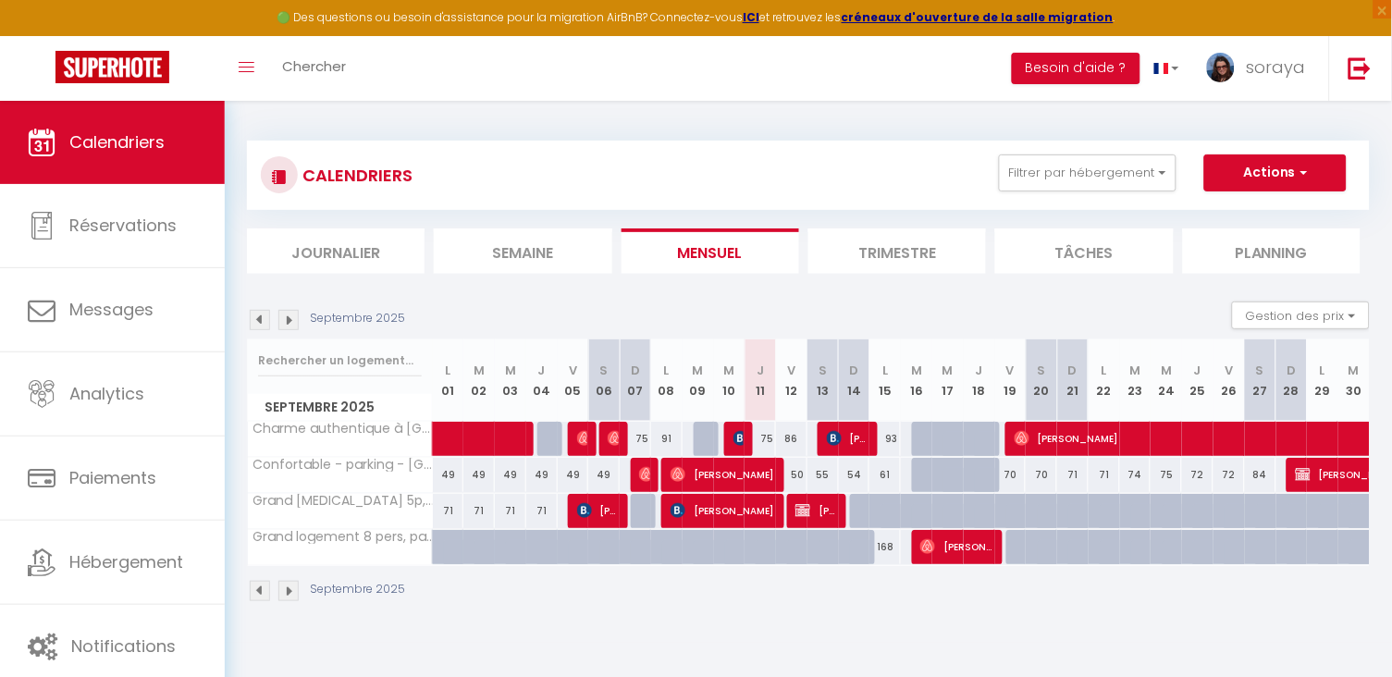
select select "0"
select select "1"
select select
select select "52316"
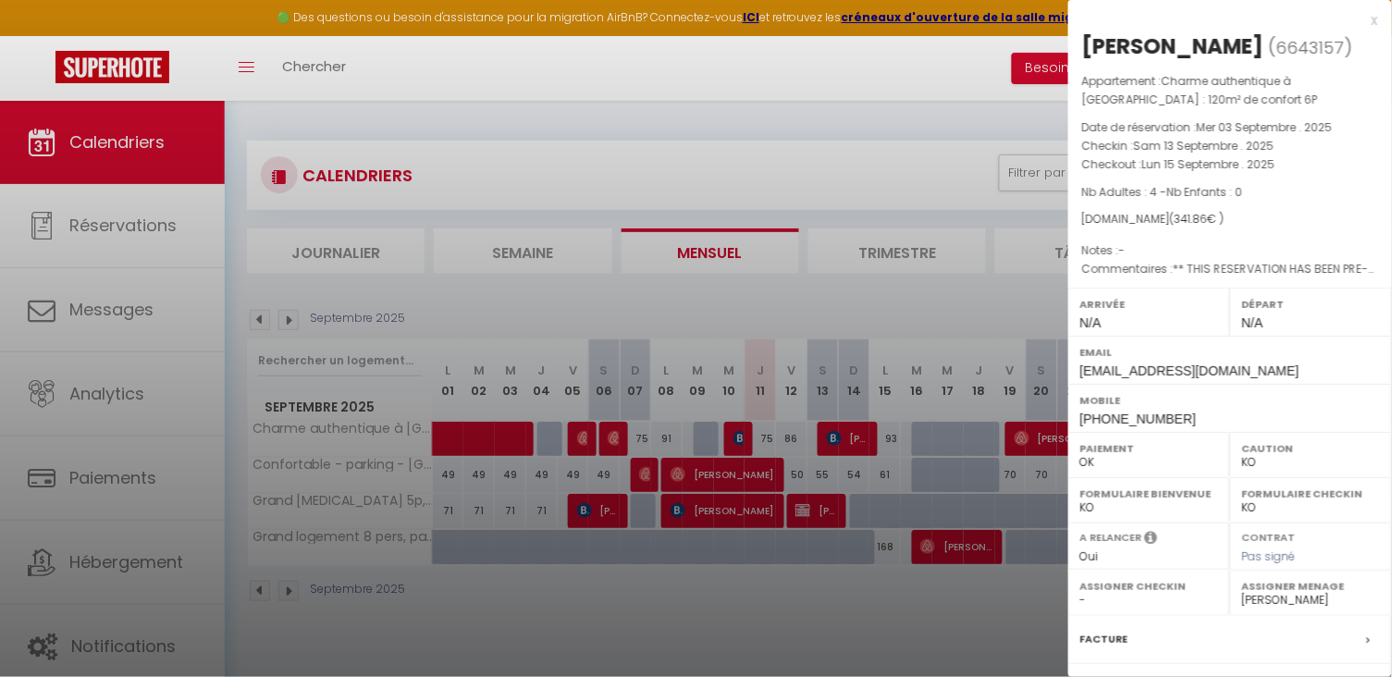
click at [823, 617] on div at bounding box center [696, 338] width 1392 height 677
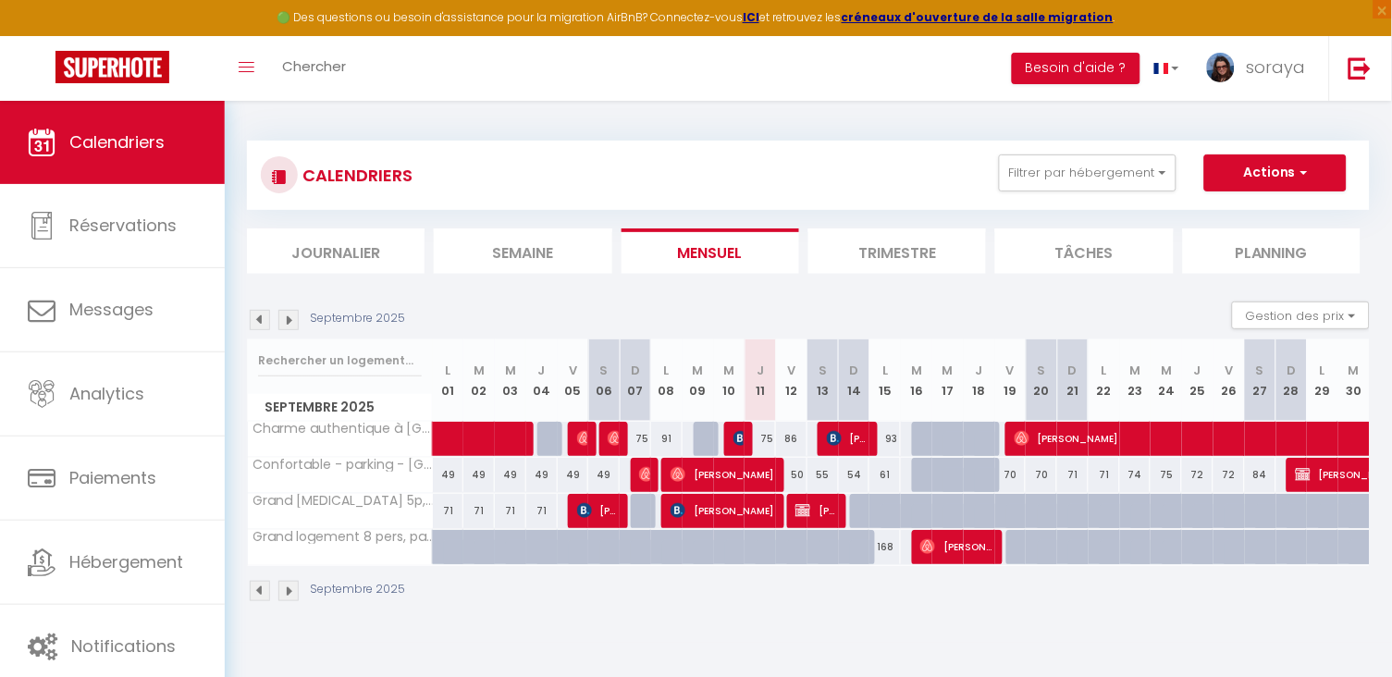
click at [550, 615] on div "Septembre 2025" at bounding box center [808, 593] width 1123 height 55
